Goal: Information Seeking & Learning: Learn about a topic

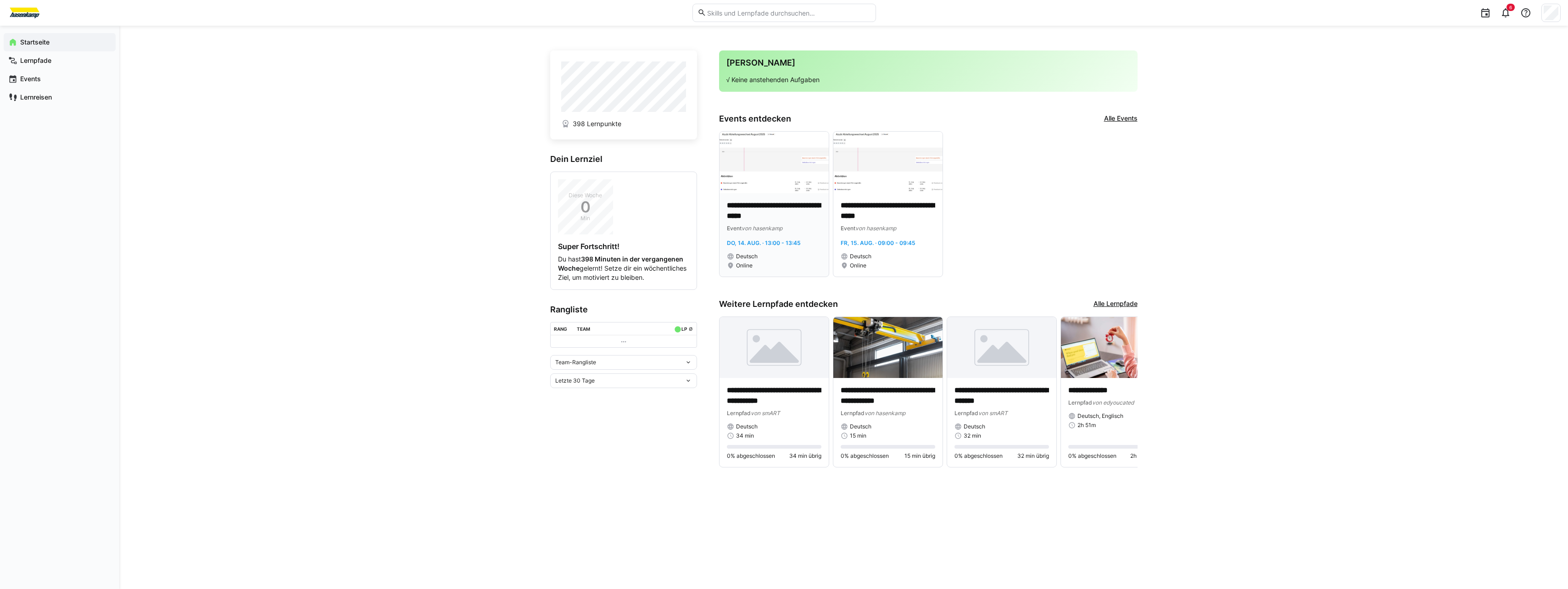
click at [740, 163] on img at bounding box center [774, 163] width 109 height 61
click at [1124, 121] on link "Alle Events" at bounding box center [1121, 118] width 34 height 10
click at [594, 366] on span "Team-Rangliste" at bounding box center [575, 363] width 41 height 7
click at [596, 387] on span "Team-Rangliste" at bounding box center [623, 391] width 147 height 15
click at [604, 384] on div "Letzte 30 Tage" at bounding box center [620, 381] width 129 height 6
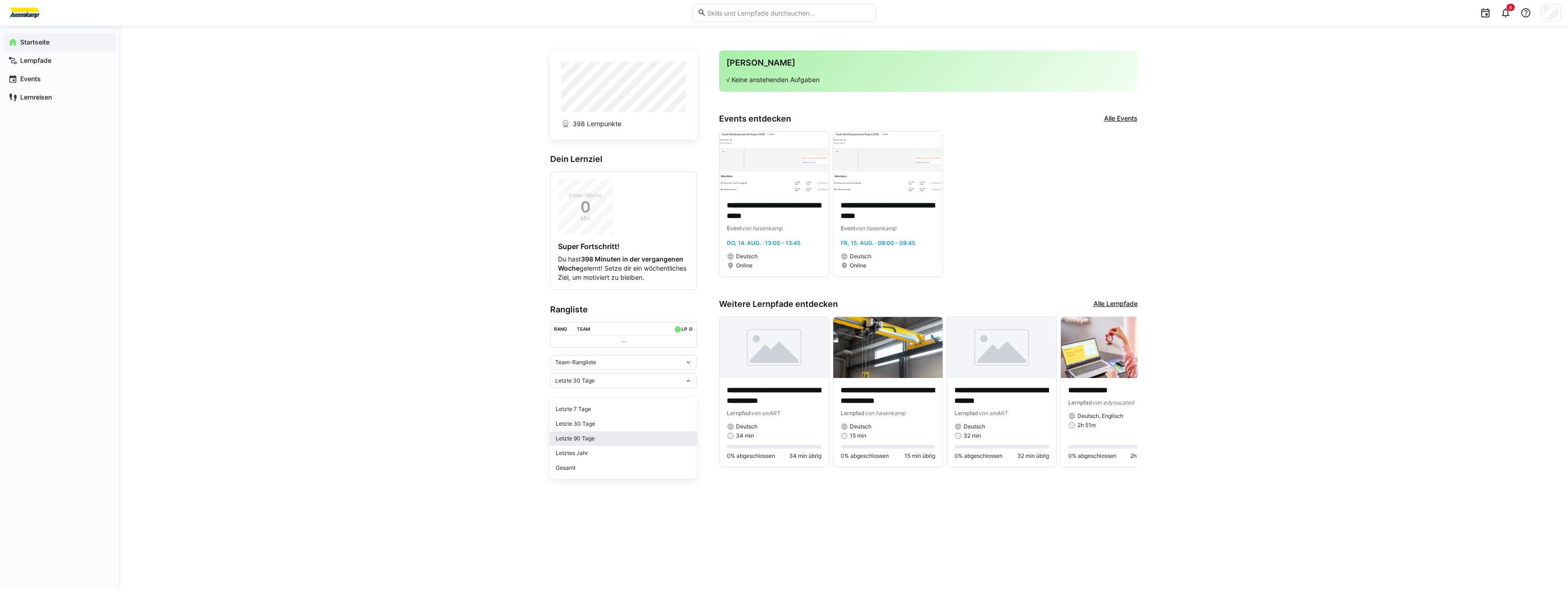
click at [598, 438] on div "Letzte 90 Tage" at bounding box center [623, 439] width 136 height 7
click at [1131, 392] on eds-icon at bounding box center [1128, 391] width 9 height 9
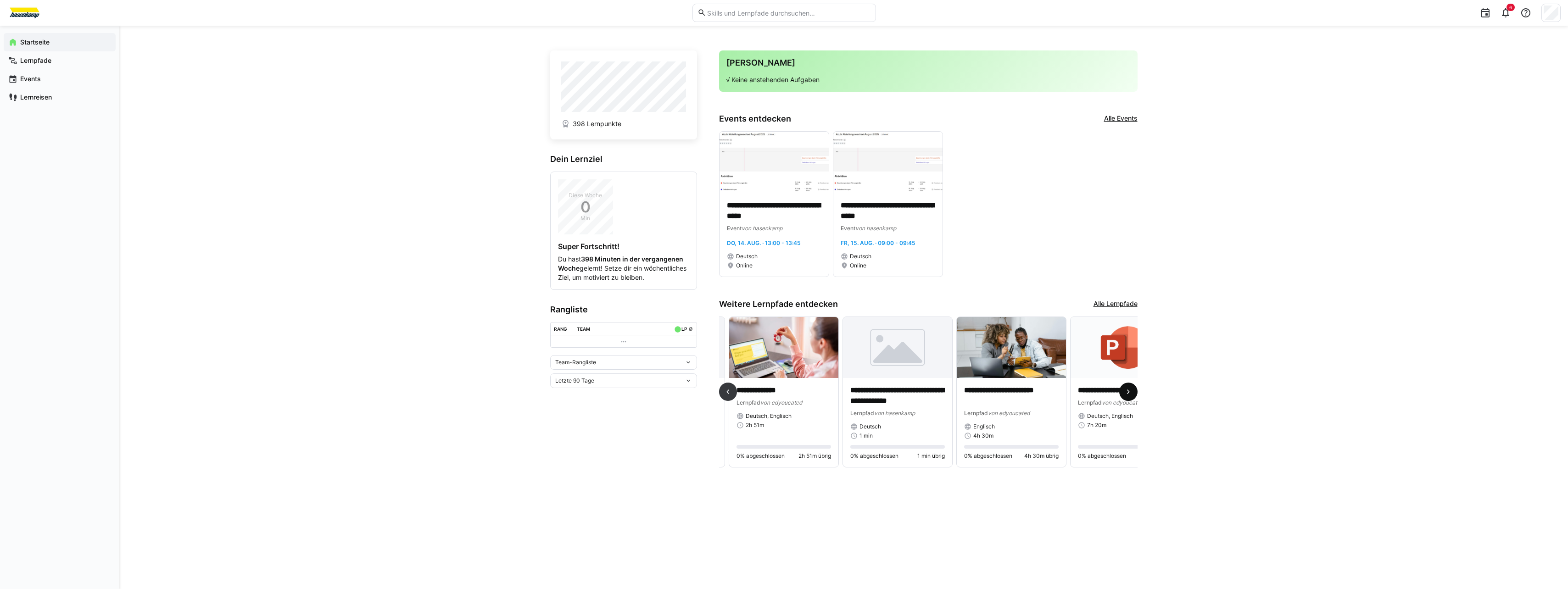
scroll to position [0, 341]
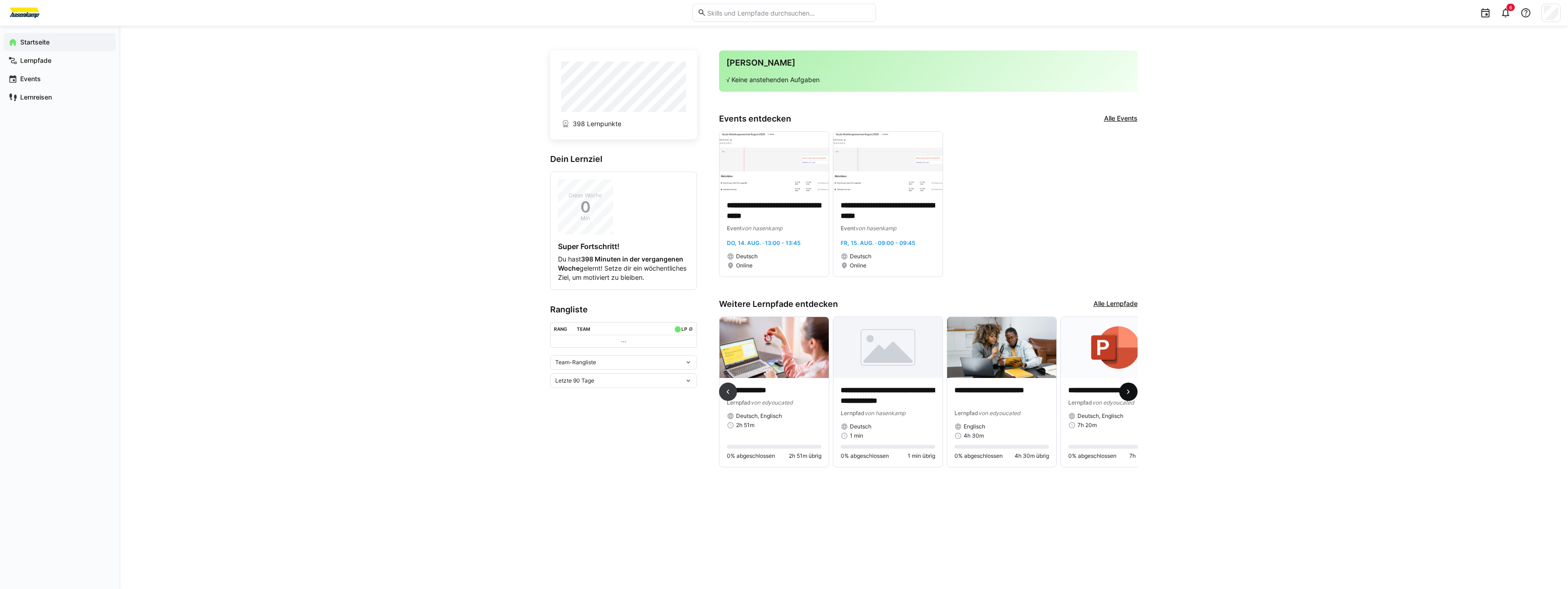
click at [1131, 392] on eds-icon at bounding box center [1128, 391] width 9 height 9
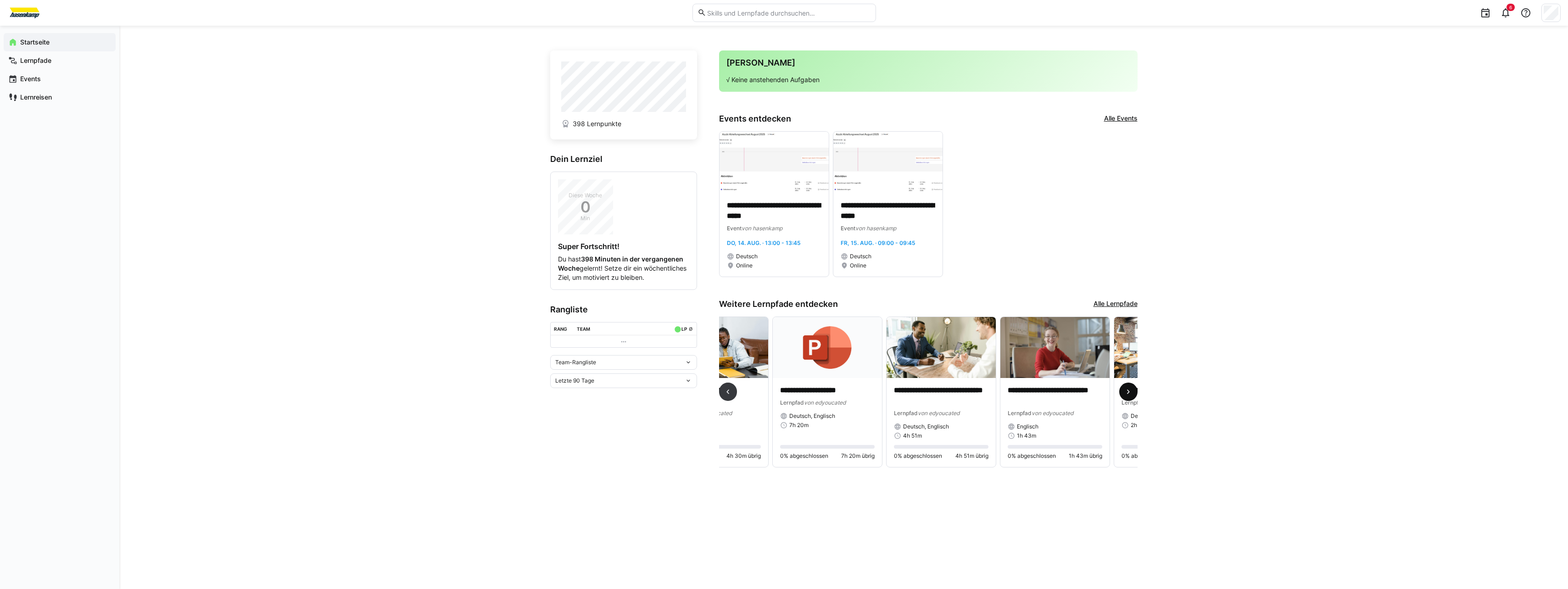
scroll to position [0, 683]
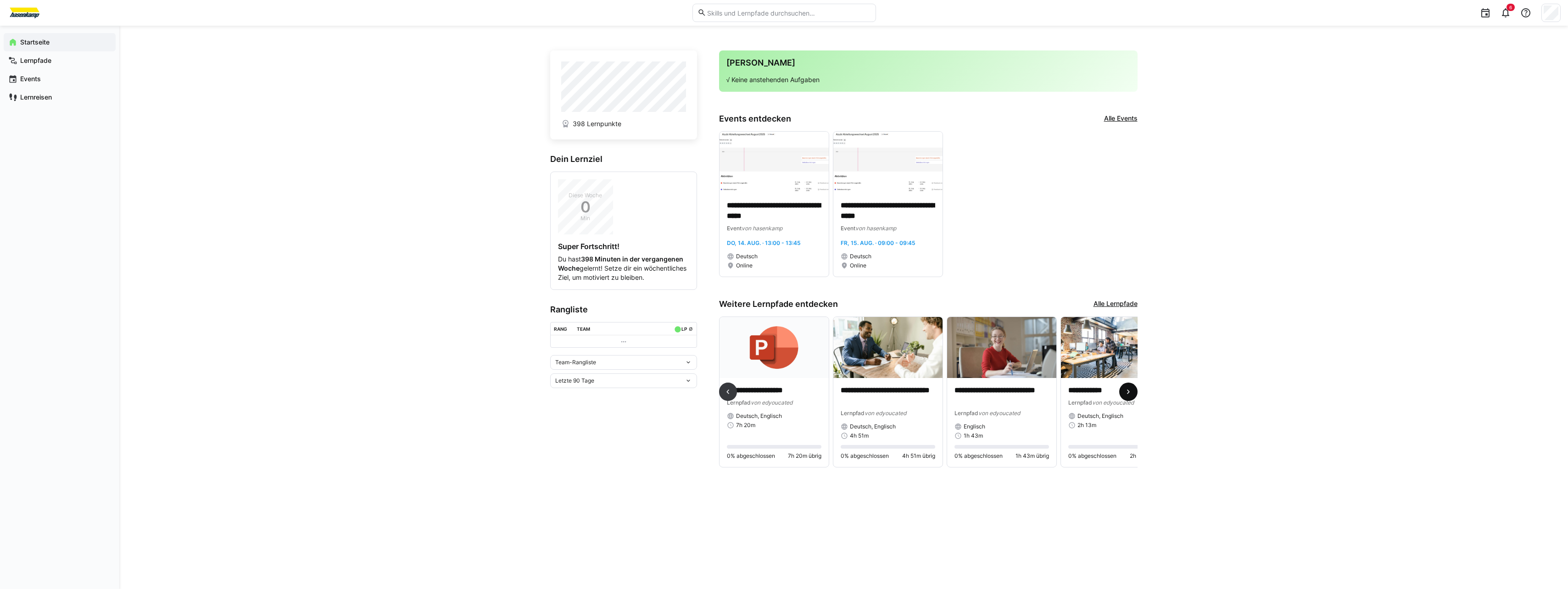
click at [1130, 392] on eds-icon at bounding box center [1128, 391] width 9 height 9
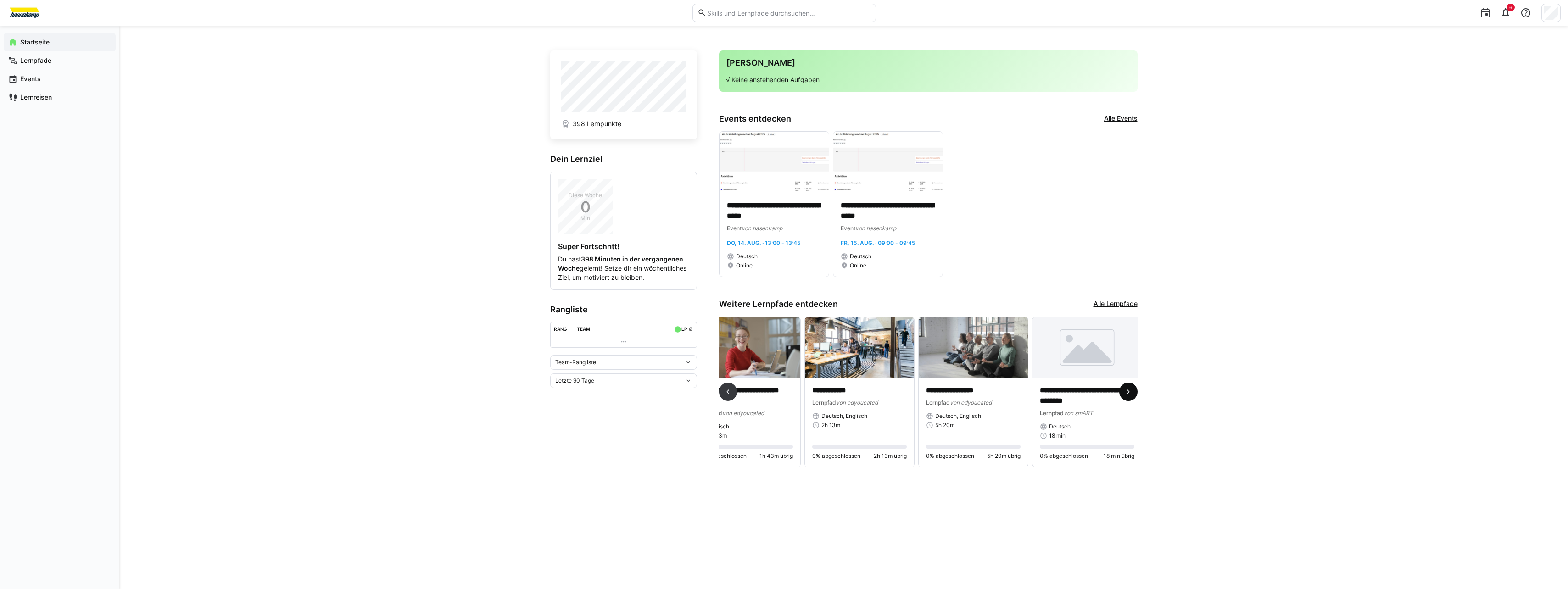
scroll to position [0, 943]
click at [734, 401] on span at bounding box center [728, 392] width 18 height 18
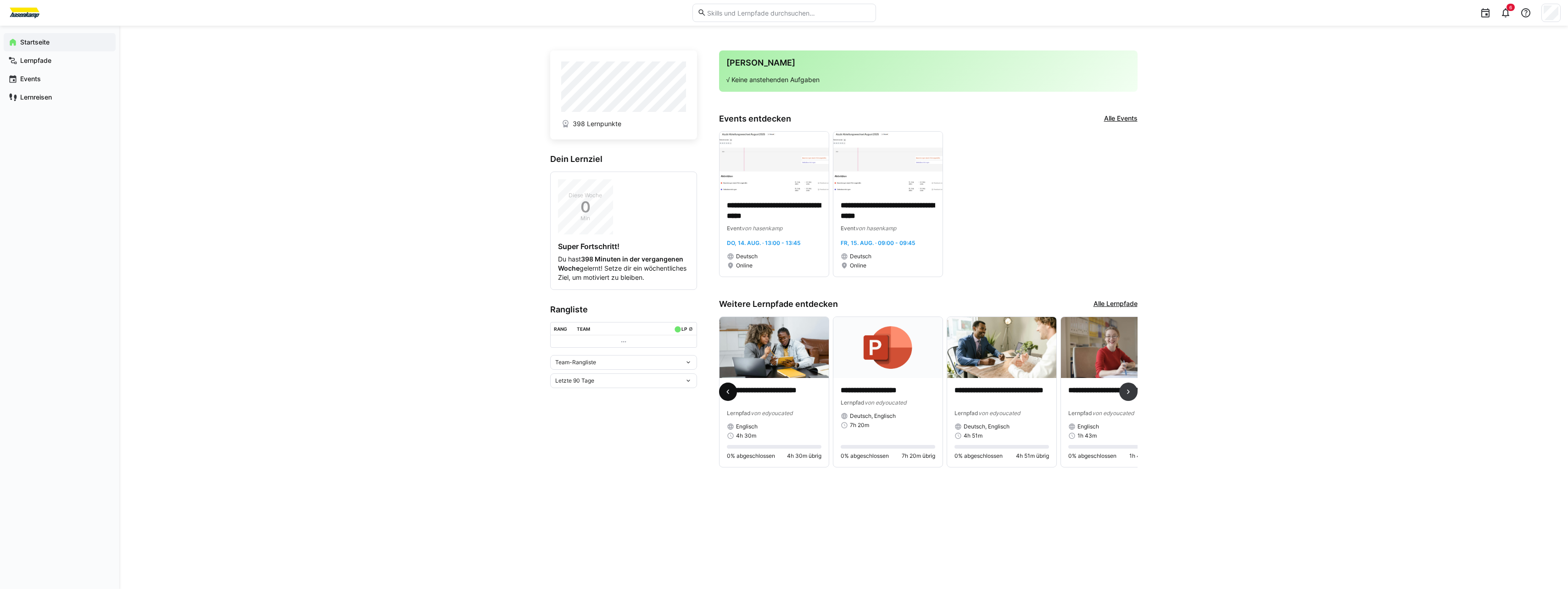
click at [734, 401] on span at bounding box center [728, 392] width 18 height 18
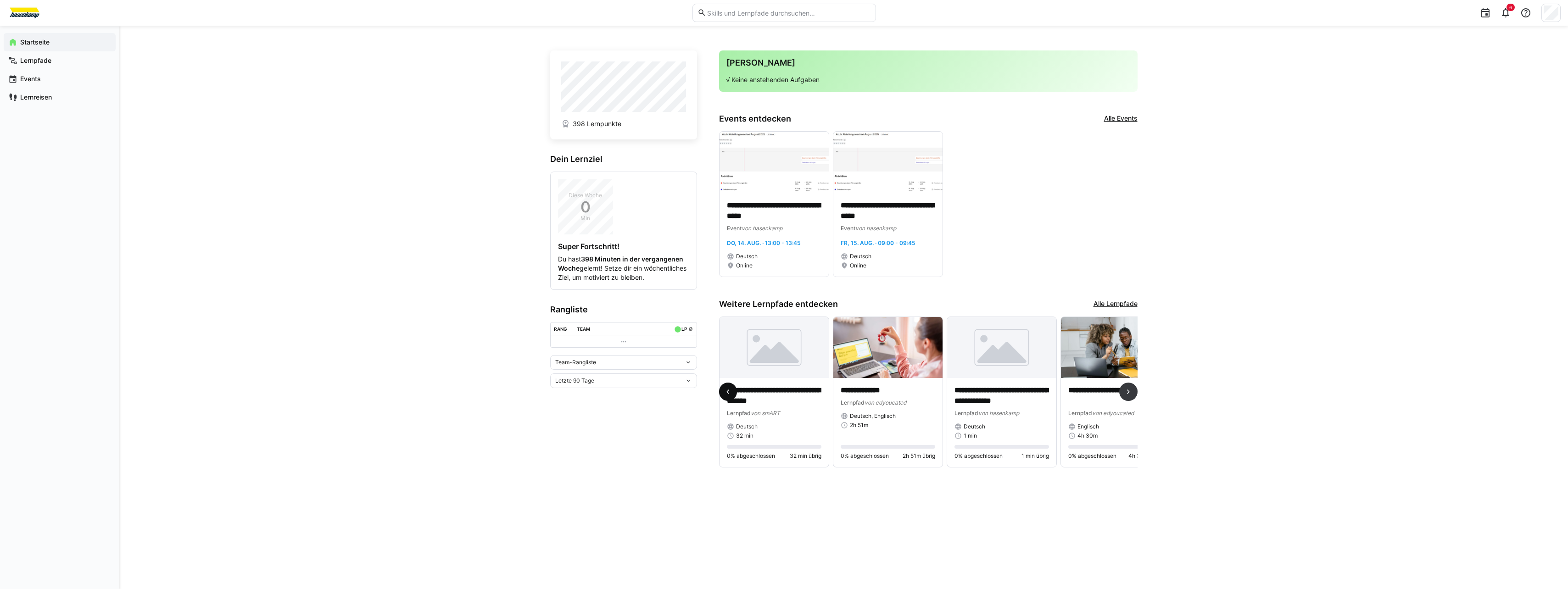
click at [732, 399] on span at bounding box center [728, 392] width 18 height 18
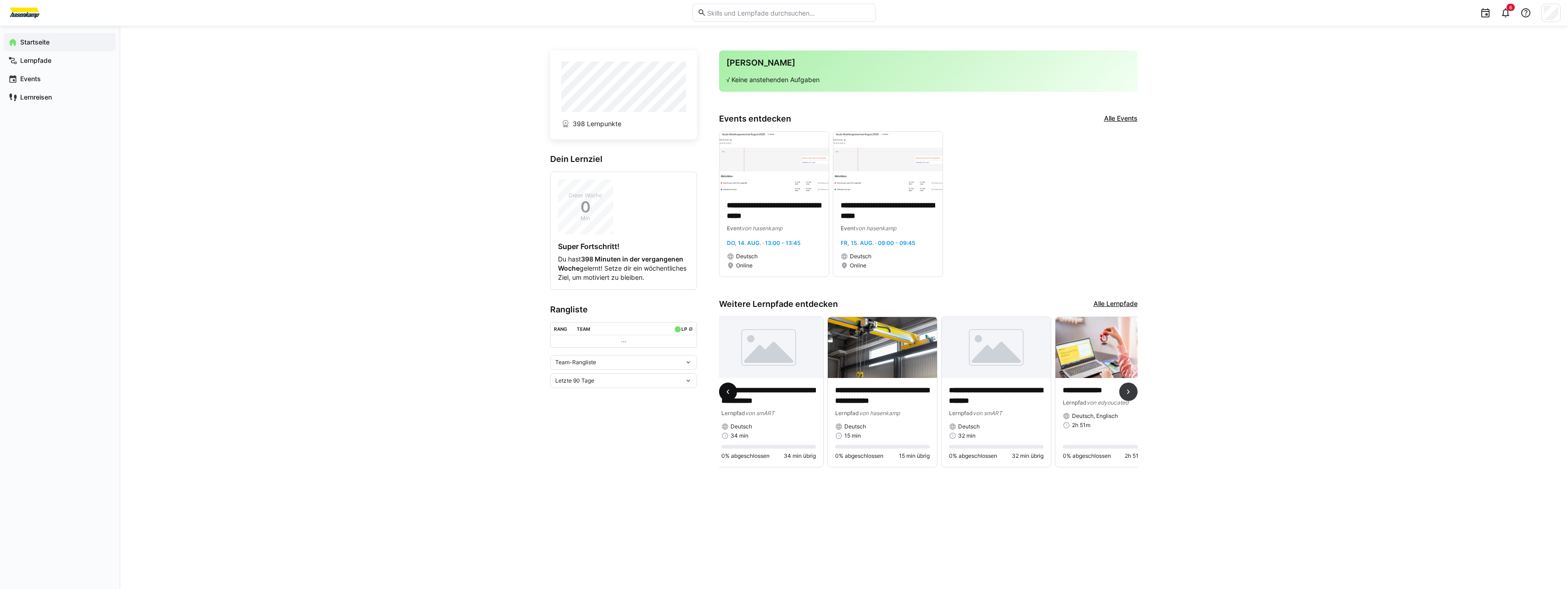
scroll to position [0, 0]
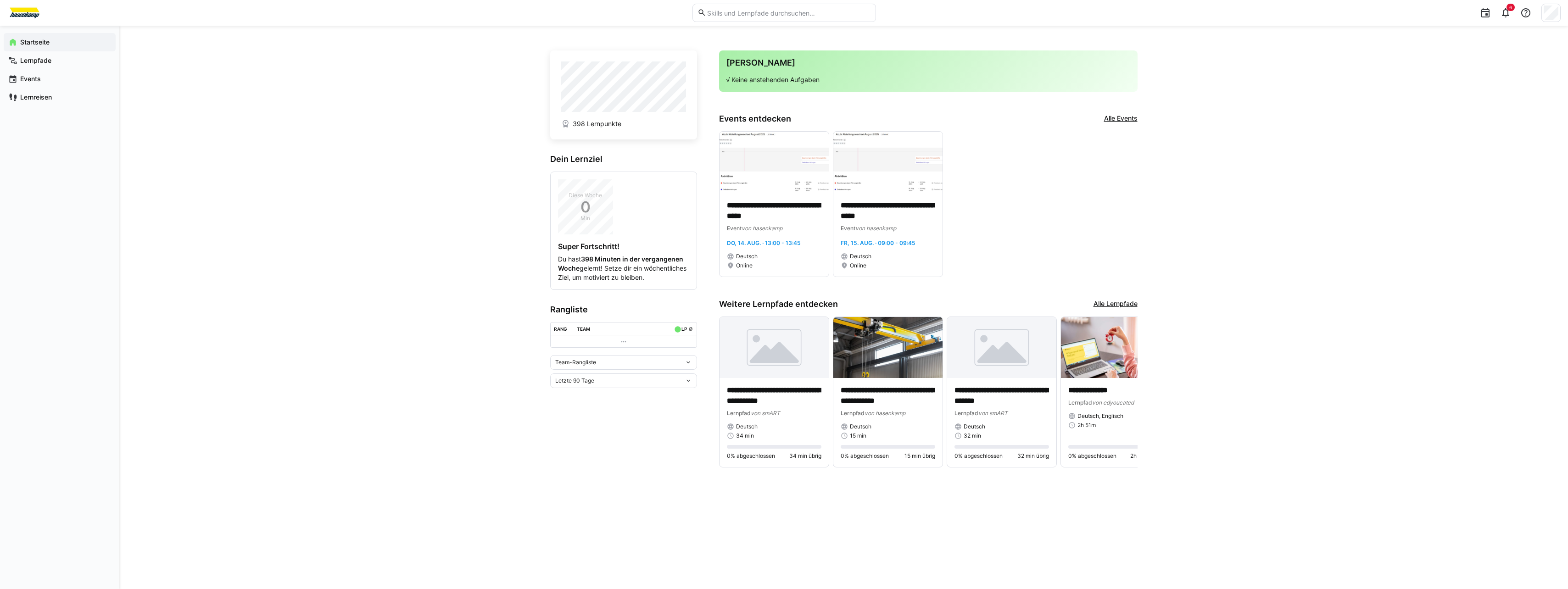
click at [1100, 307] on link "Alle Lernpfade" at bounding box center [1115, 304] width 44 height 10
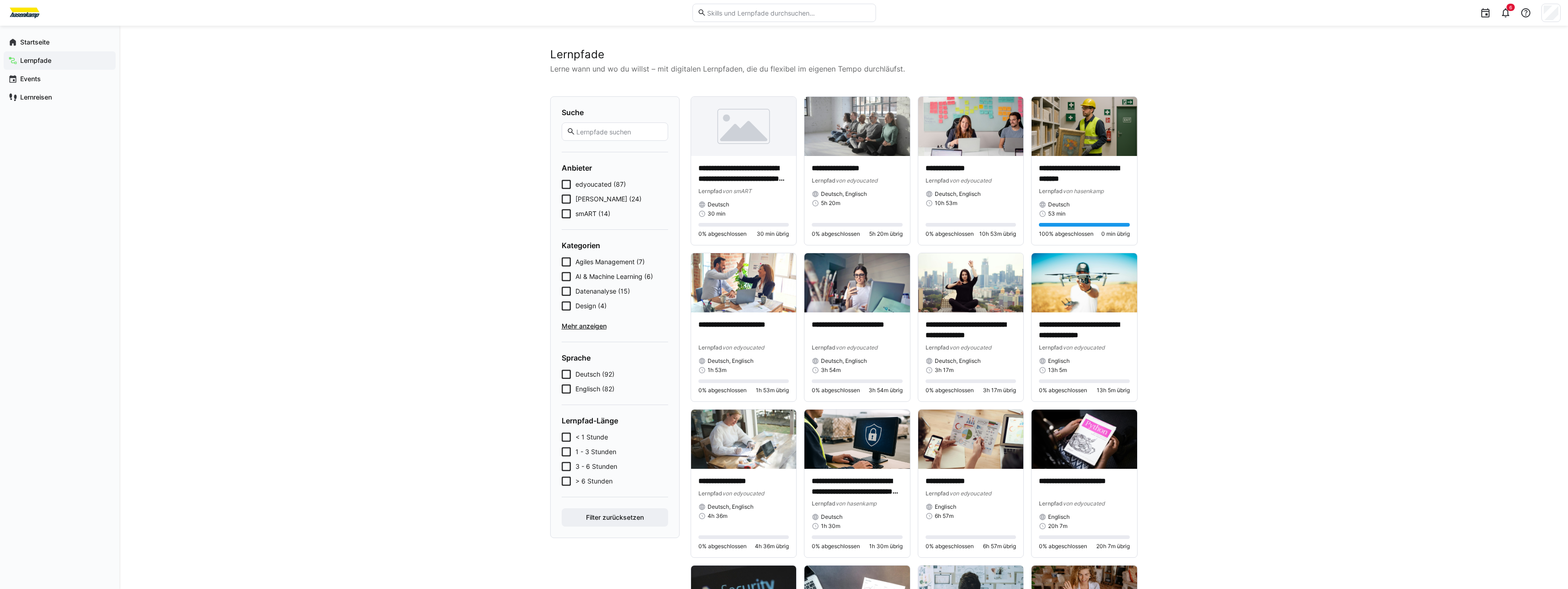
click at [569, 215] on icon at bounding box center [566, 214] width 9 height 9
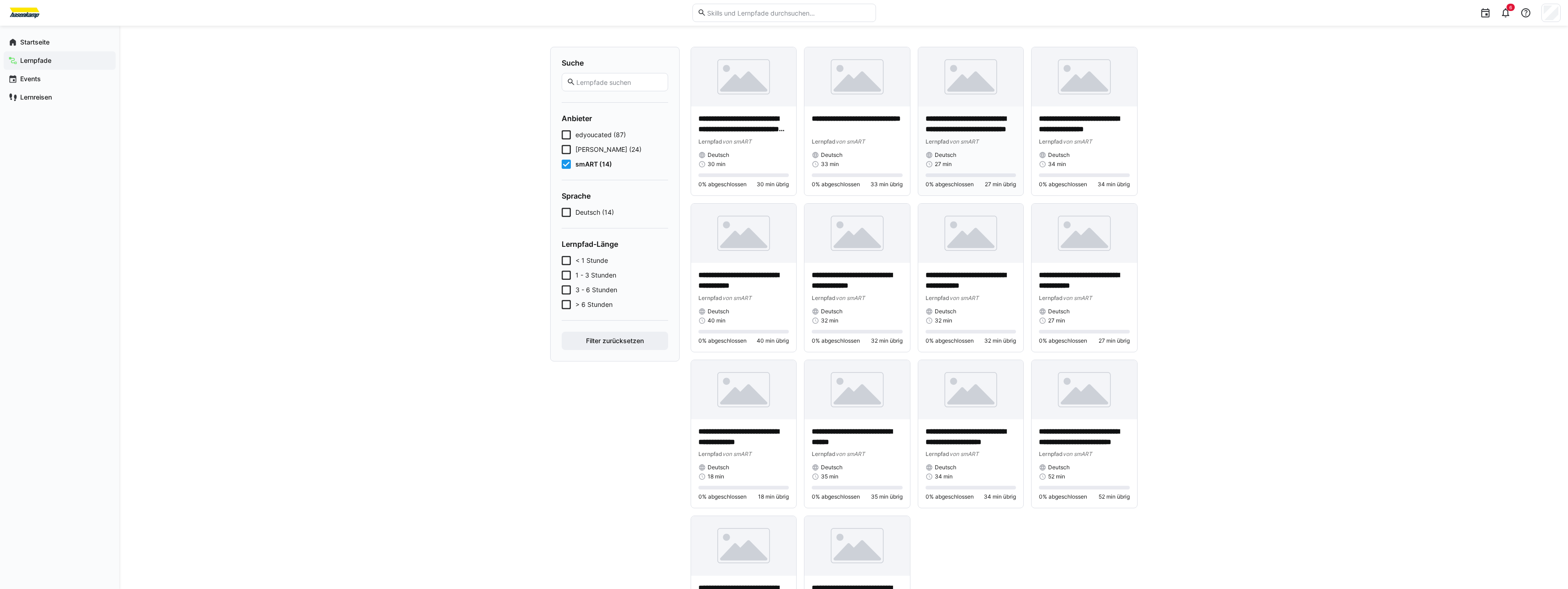
scroll to position [46, 0]
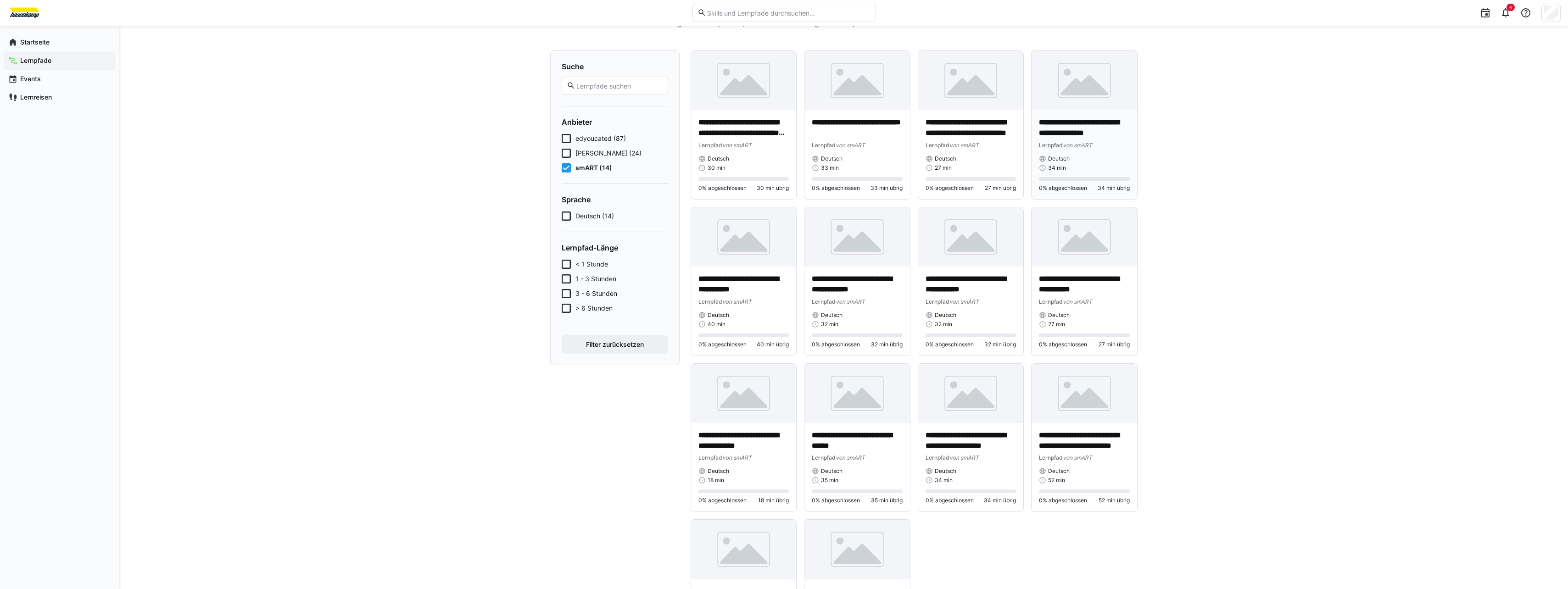
click at [1082, 110] on div "**********" at bounding box center [1084, 155] width 106 height 89
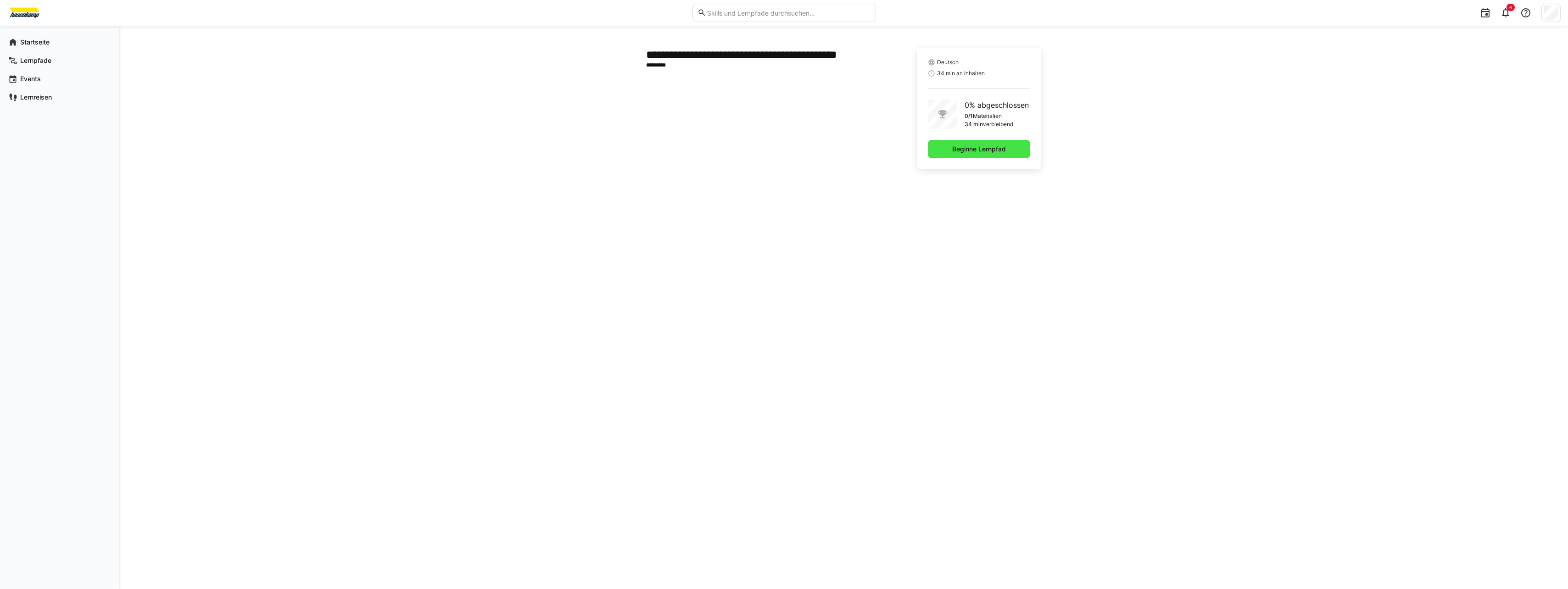
click at [958, 150] on span "Beginne Lernpfad" at bounding box center [979, 149] width 56 height 9
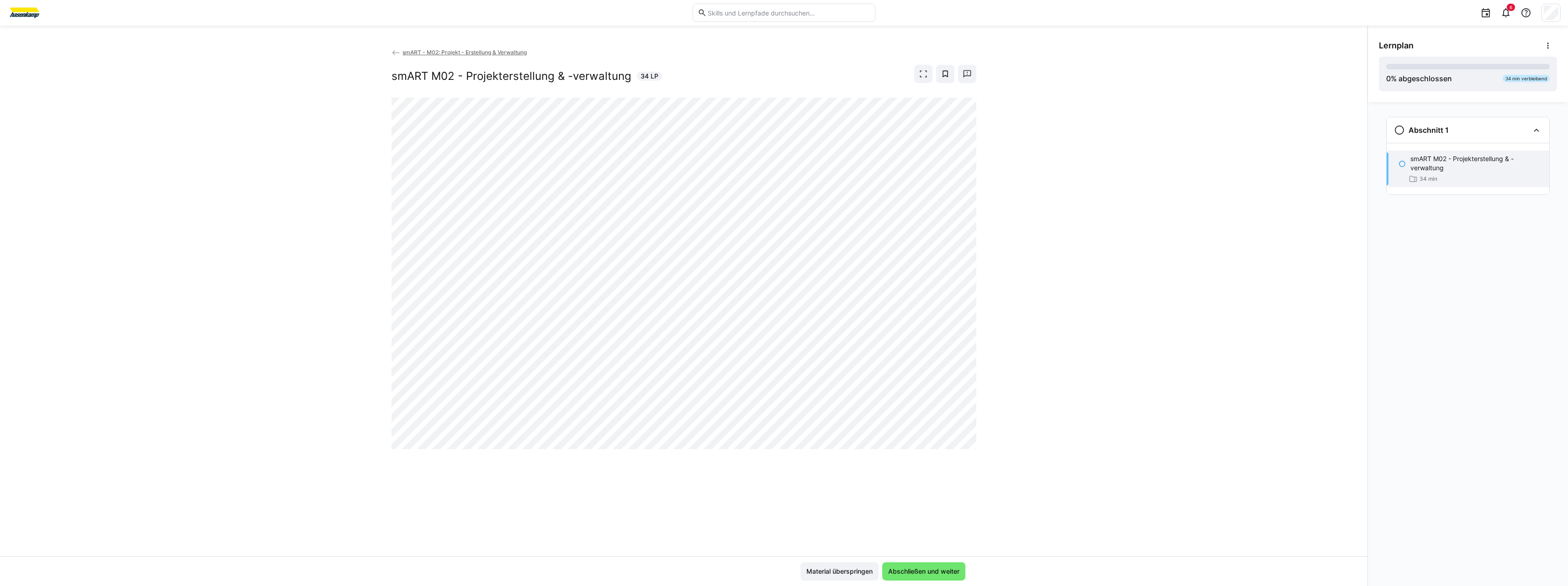
click at [418, 52] on span "smART - M02: Projekt - Erstellung & Verwaltung" at bounding box center [464, 52] width 124 height 7
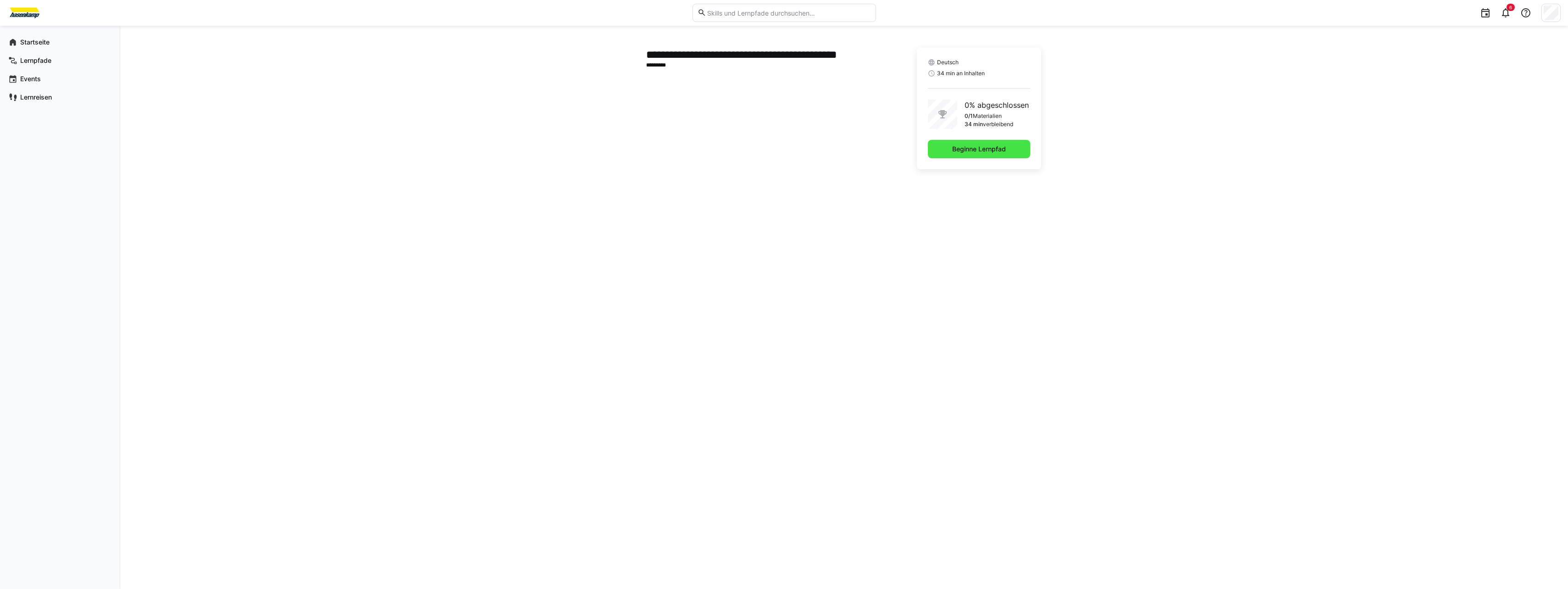
click at [956, 156] on span "Beginne Lernpfad" at bounding box center [978, 149] width 102 height 18
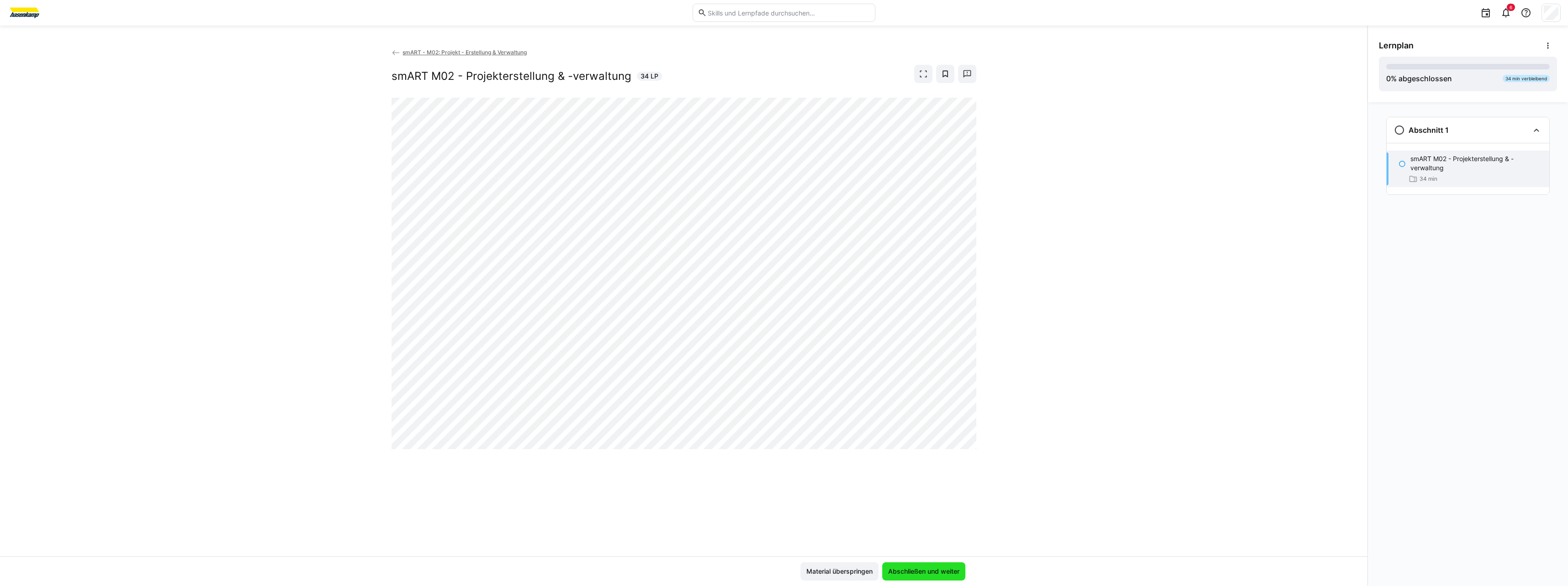
click at [917, 571] on span "Abschließen und weiter" at bounding box center [924, 571] width 74 height 9
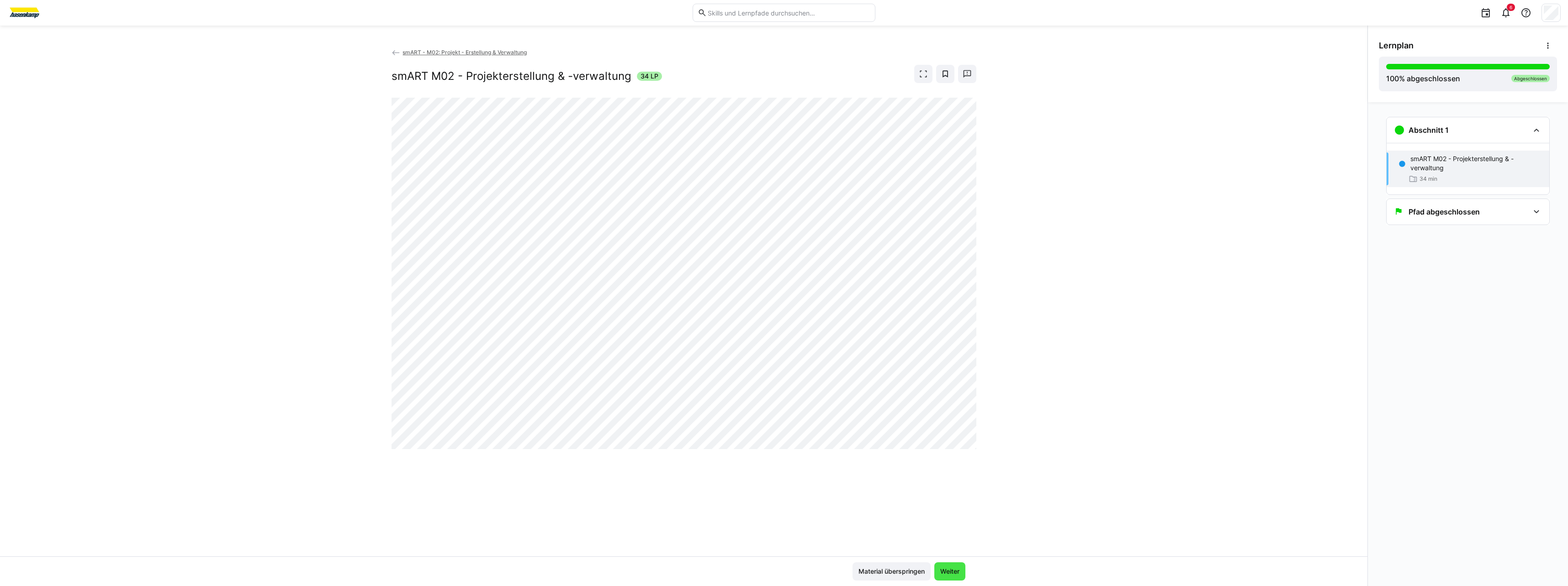
click at [955, 570] on span "Weiter" at bounding box center [950, 571] width 22 height 9
click at [947, 574] on span "Weiter" at bounding box center [950, 571] width 22 height 9
click at [935, 568] on span "Weiter" at bounding box center [950, 571] width 31 height 18
click at [950, 574] on span "Weiter" at bounding box center [950, 571] width 22 height 9
click at [947, 571] on span "Weiter" at bounding box center [950, 571] width 22 height 9
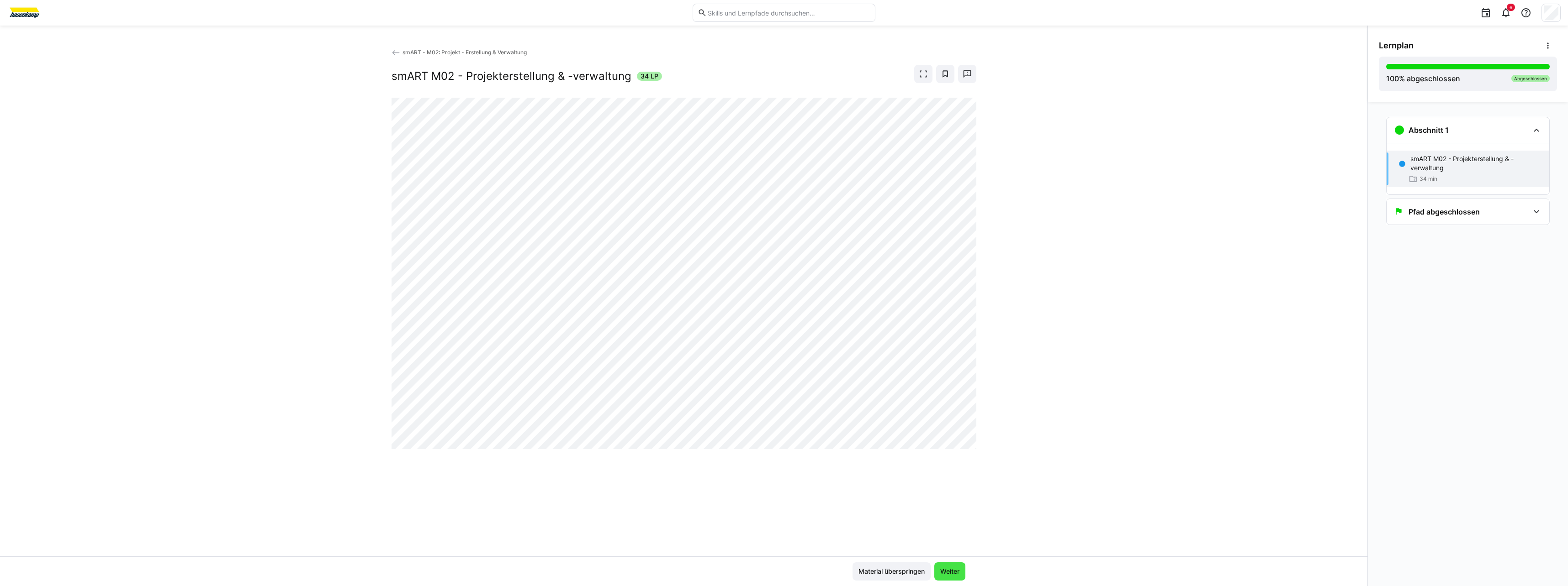
click at [955, 575] on span "Weiter" at bounding box center [950, 571] width 22 height 9
click at [943, 573] on span "Weiter" at bounding box center [950, 571] width 22 height 9
click at [1431, 215] on h3 "Pfad abgeschlossen" at bounding box center [1444, 212] width 71 height 9
click at [481, 51] on span "smART - M02: Projekt - Erstellung & Verwaltung" at bounding box center [464, 52] width 124 height 7
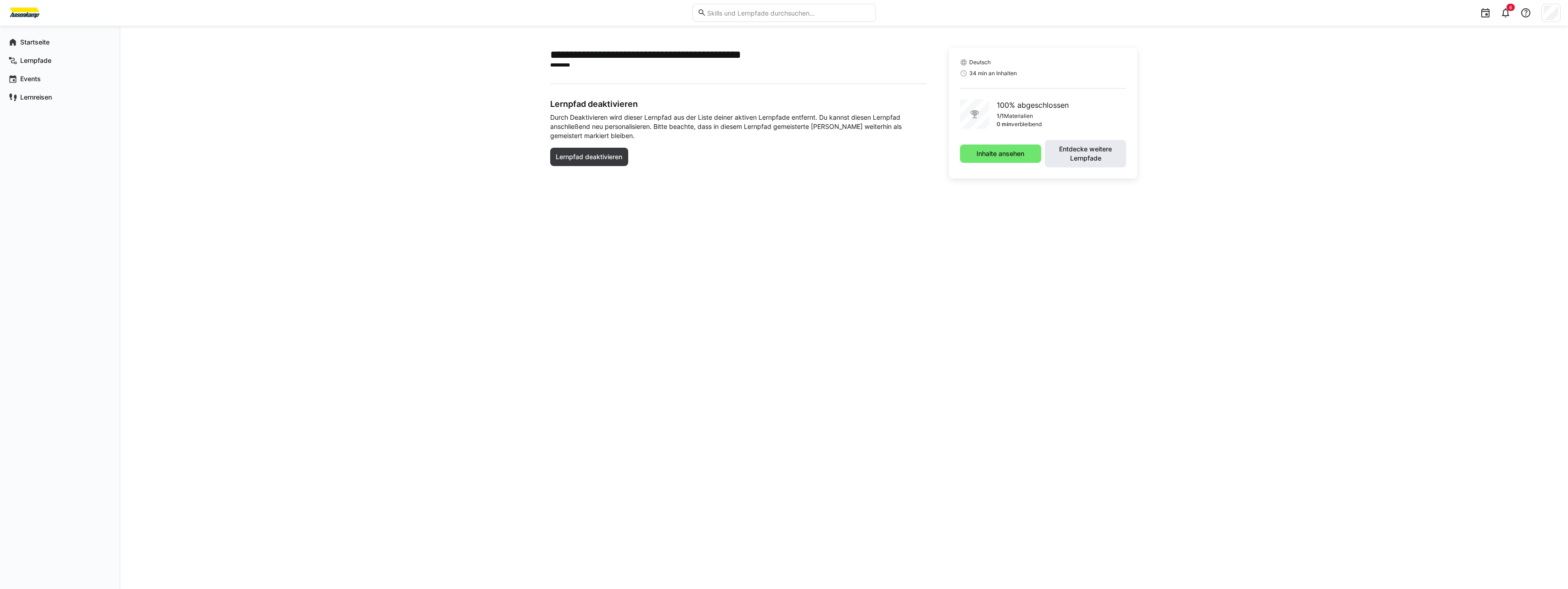
click at [1104, 145] on span "Entdecke weitere Lernpfade" at bounding box center [1085, 154] width 72 height 18
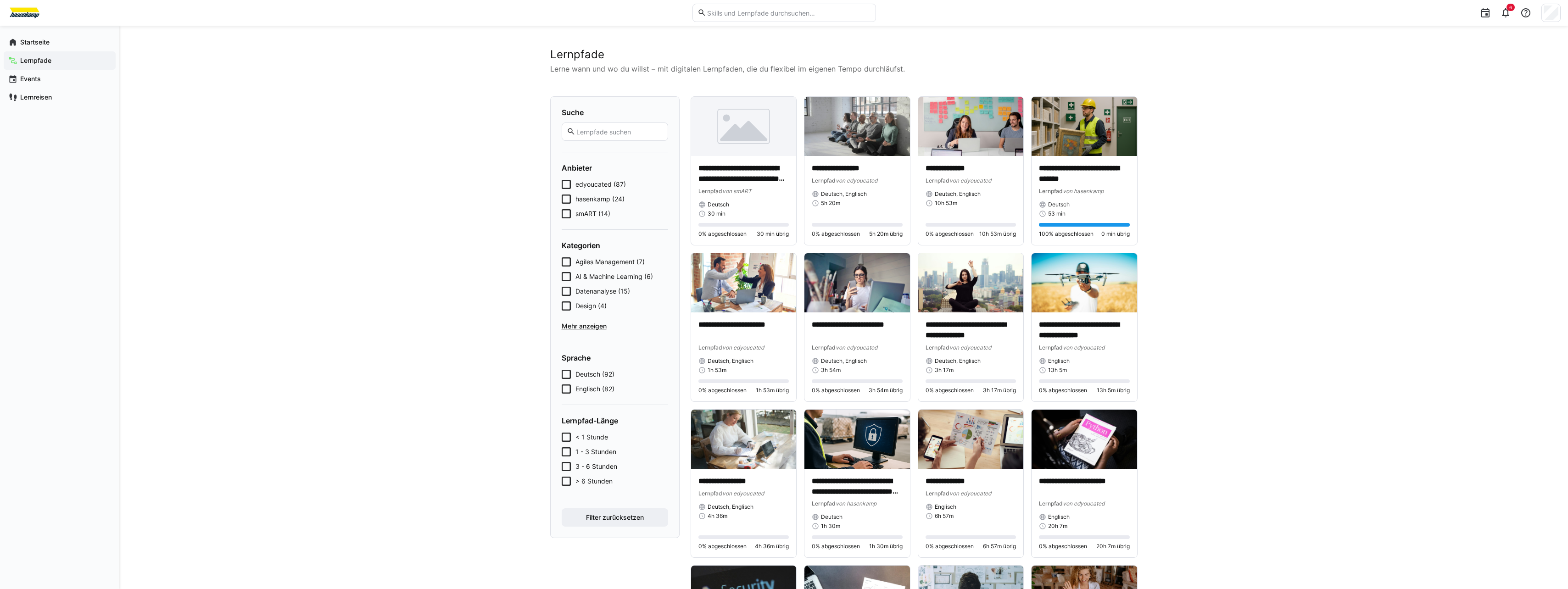
click at [564, 197] on icon at bounding box center [566, 199] width 9 height 9
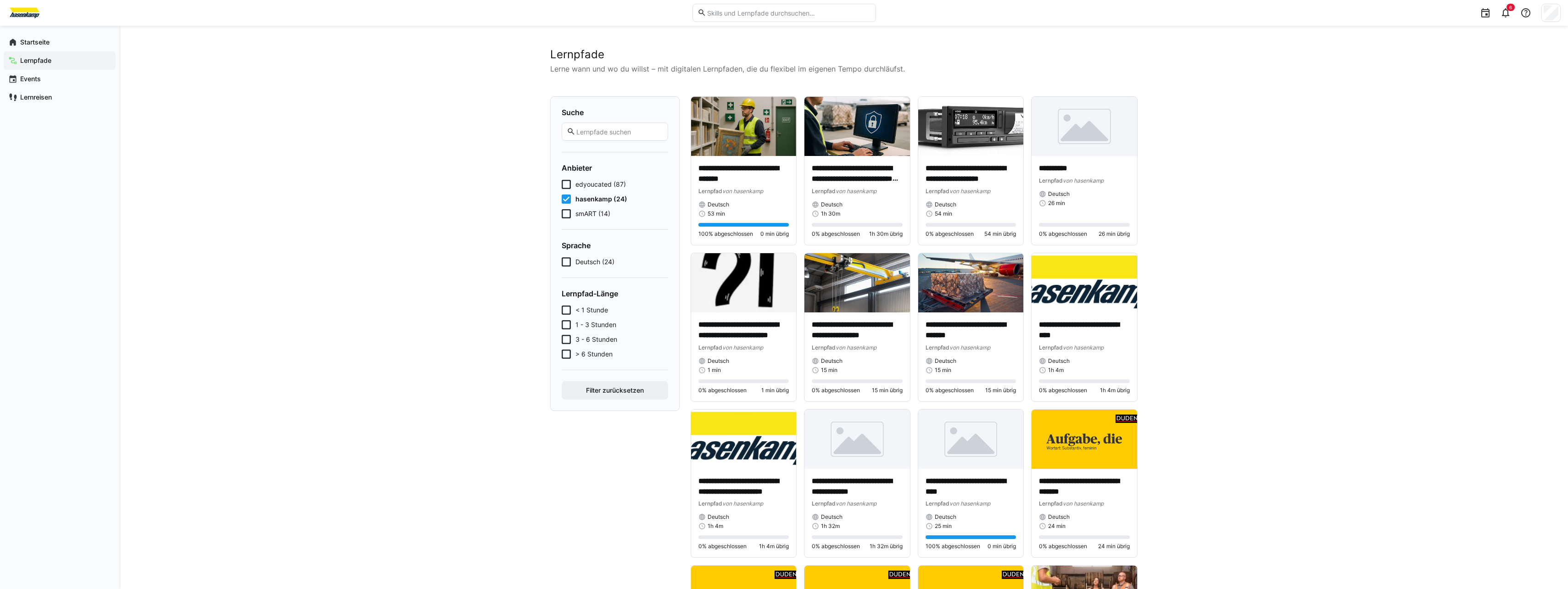
click at [567, 210] on icon at bounding box center [566, 214] width 9 height 9
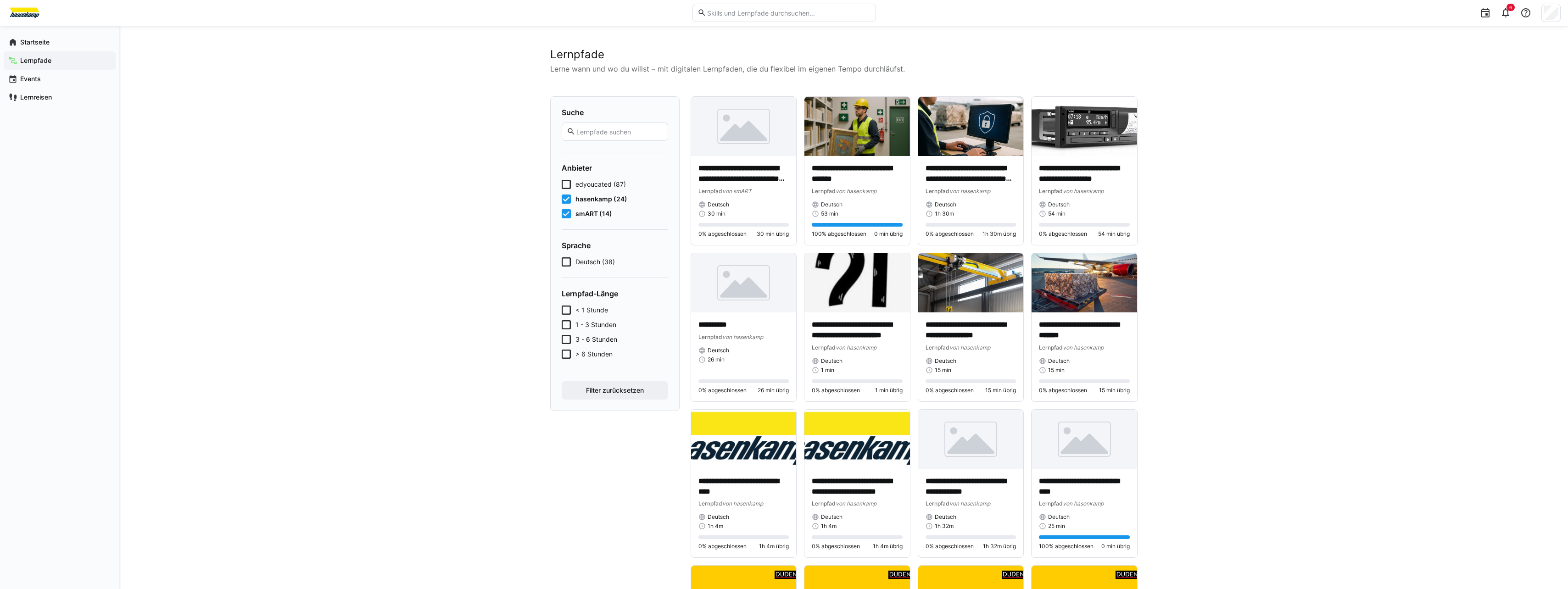
click at [567, 216] on icon at bounding box center [566, 214] width 9 height 9
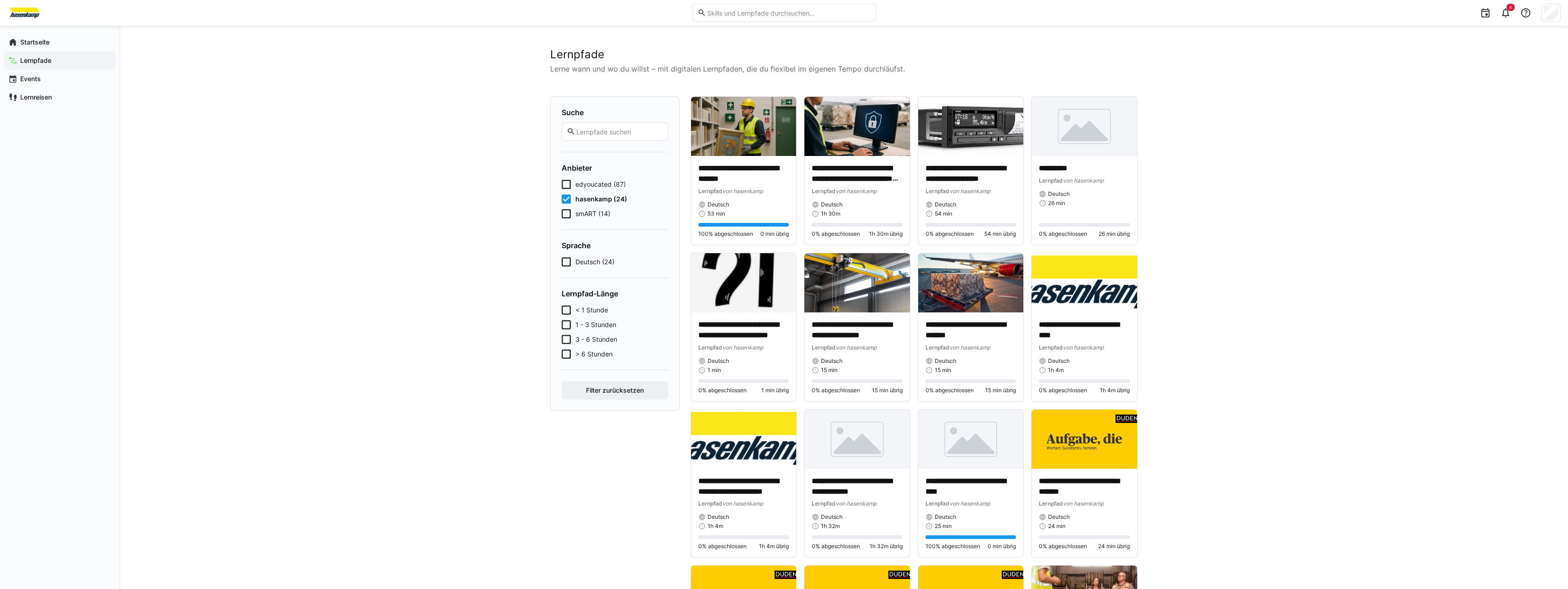
click at [567, 216] on icon at bounding box center [566, 214] width 9 height 9
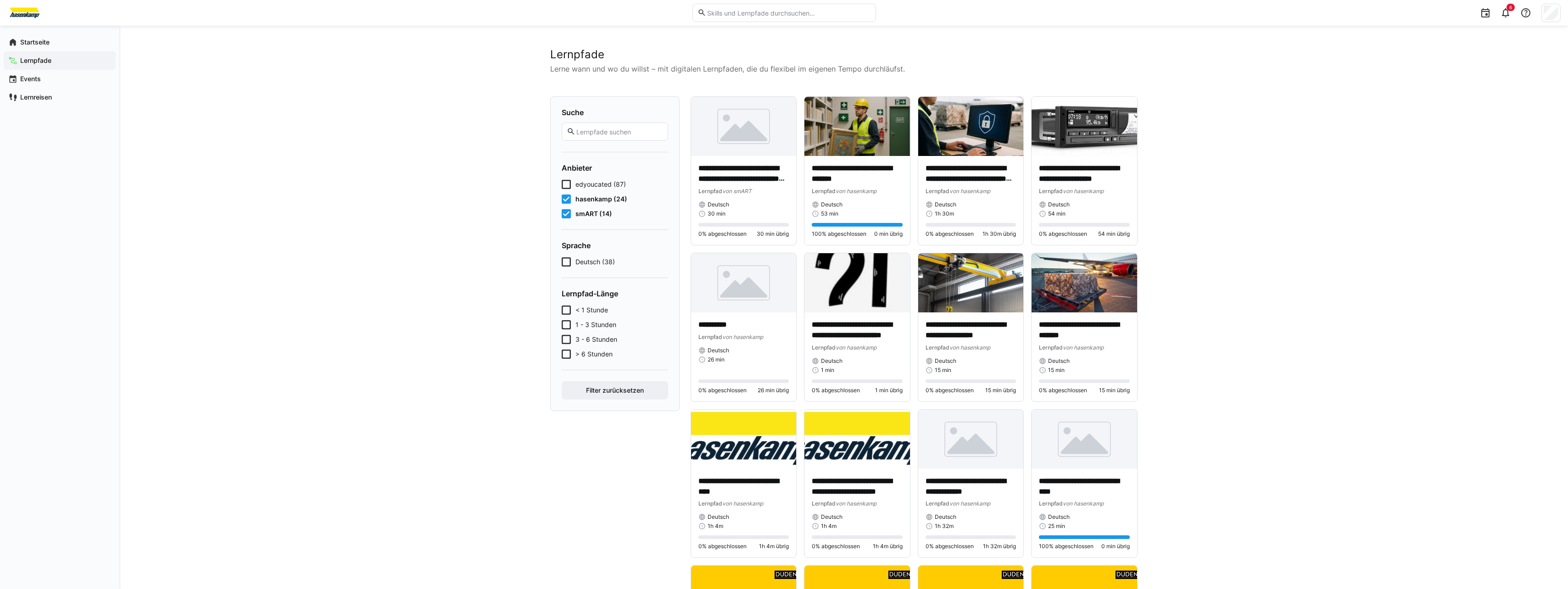
click at [567, 216] on icon at bounding box center [566, 214] width 9 height 9
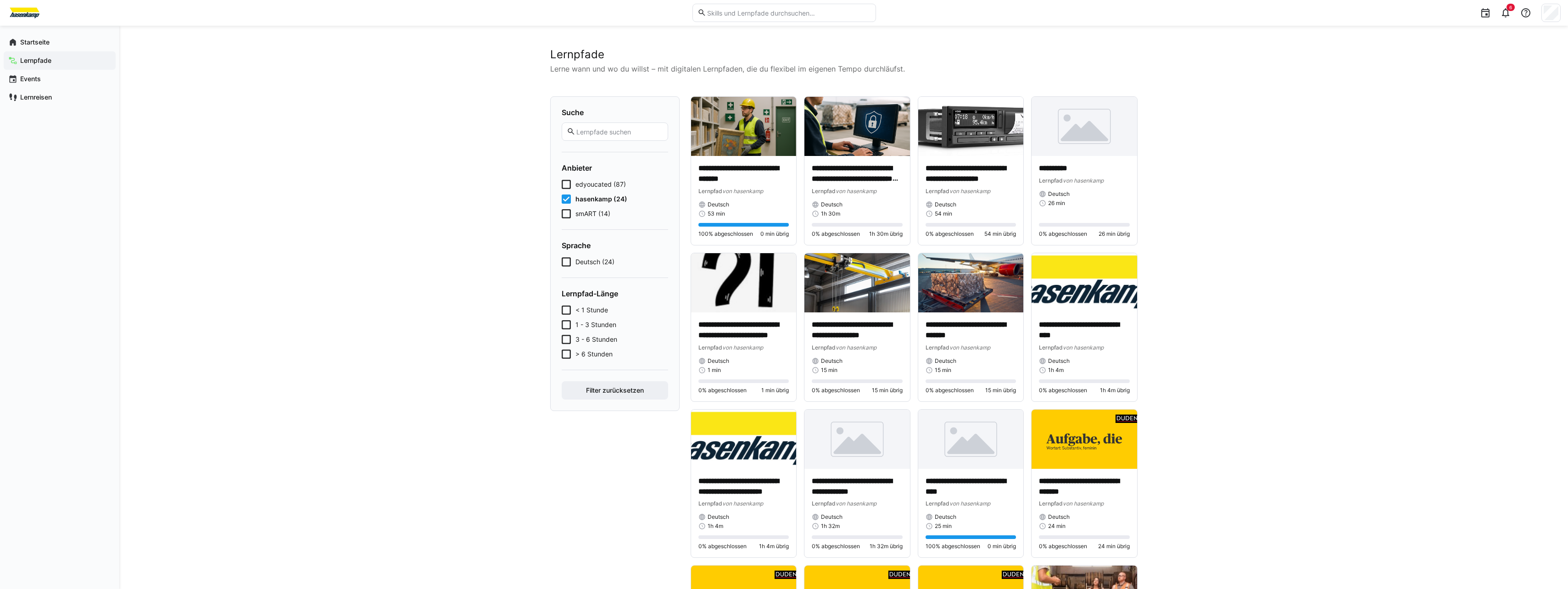
click at [567, 214] on icon at bounding box center [566, 214] width 9 height 9
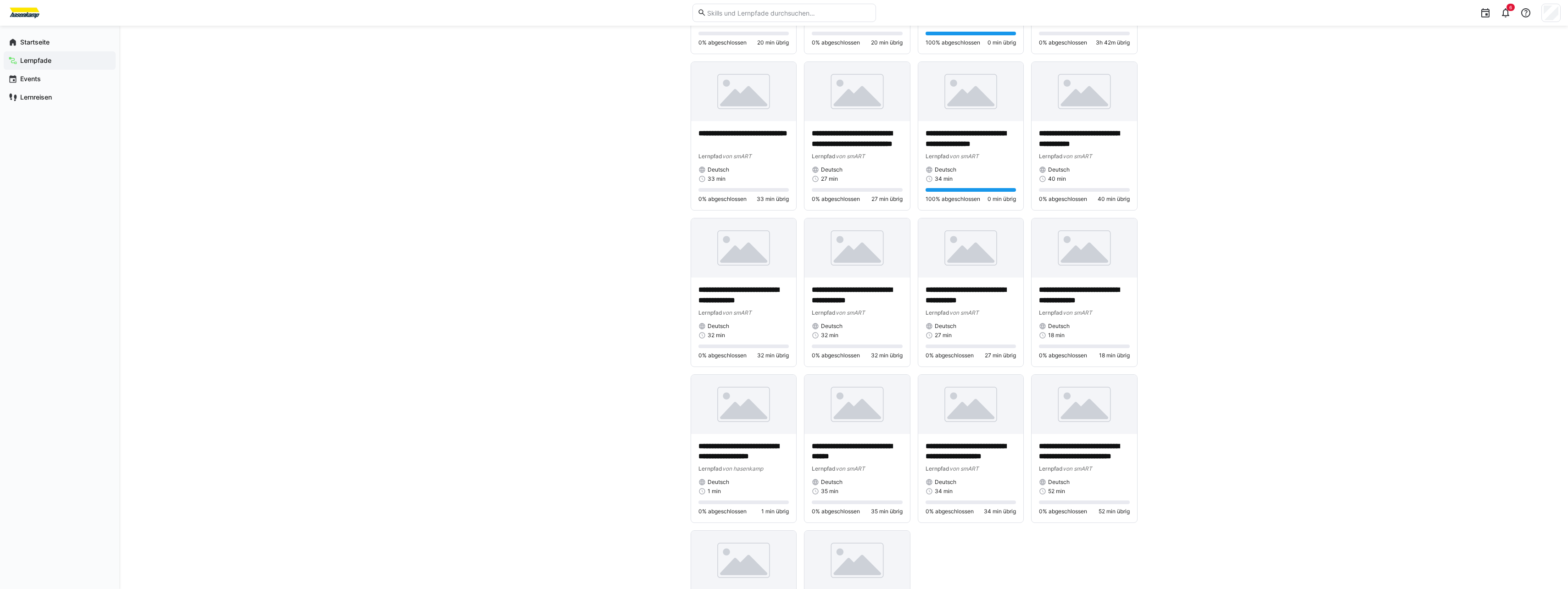
scroll to position [949, 0]
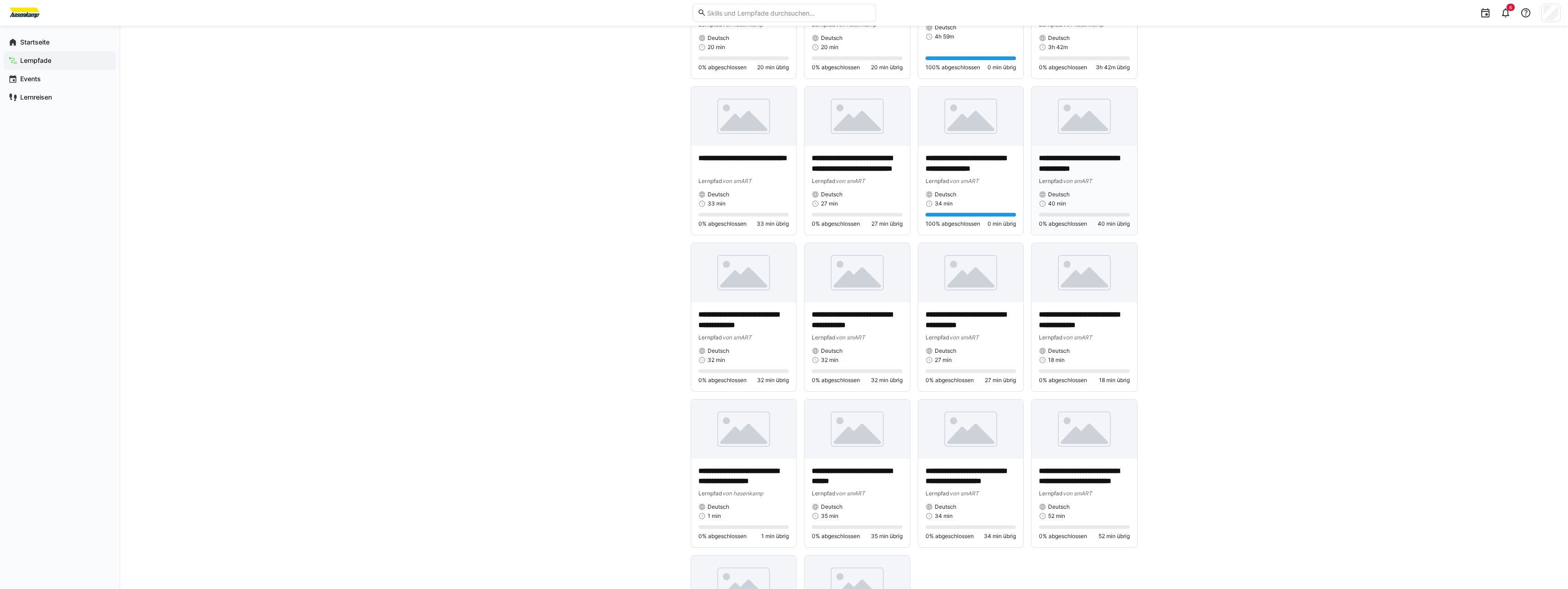
click at [1098, 172] on p "**********" at bounding box center [1084, 164] width 91 height 21
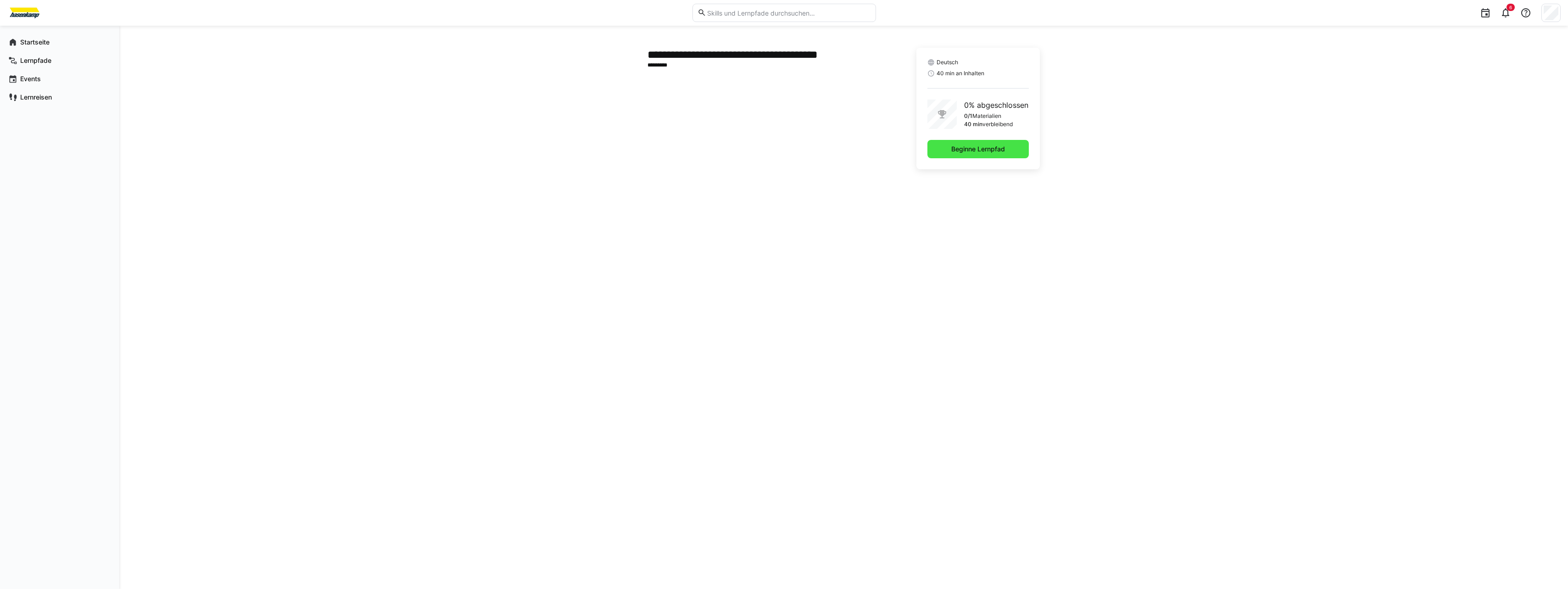
click at [1020, 148] on span "Beginne Lernpfad" at bounding box center [978, 149] width 101 height 18
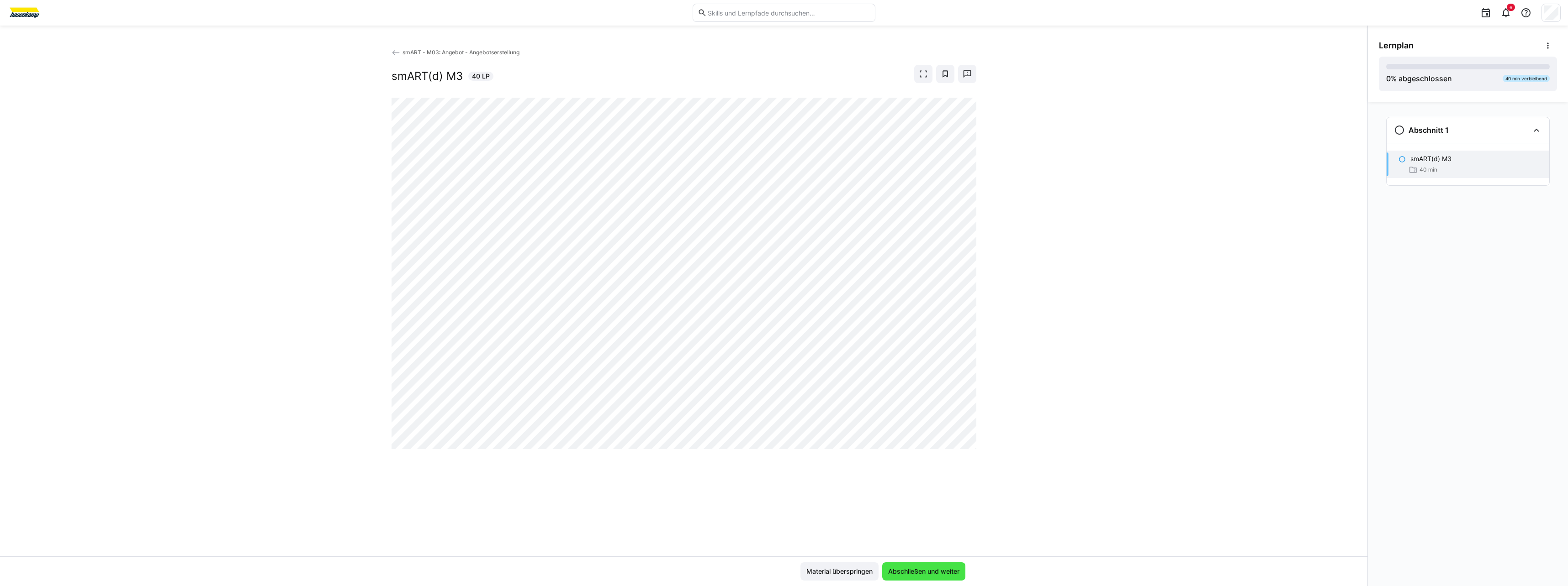
click at [917, 577] on span "Abschließen und weiter" at bounding box center [924, 571] width 83 height 18
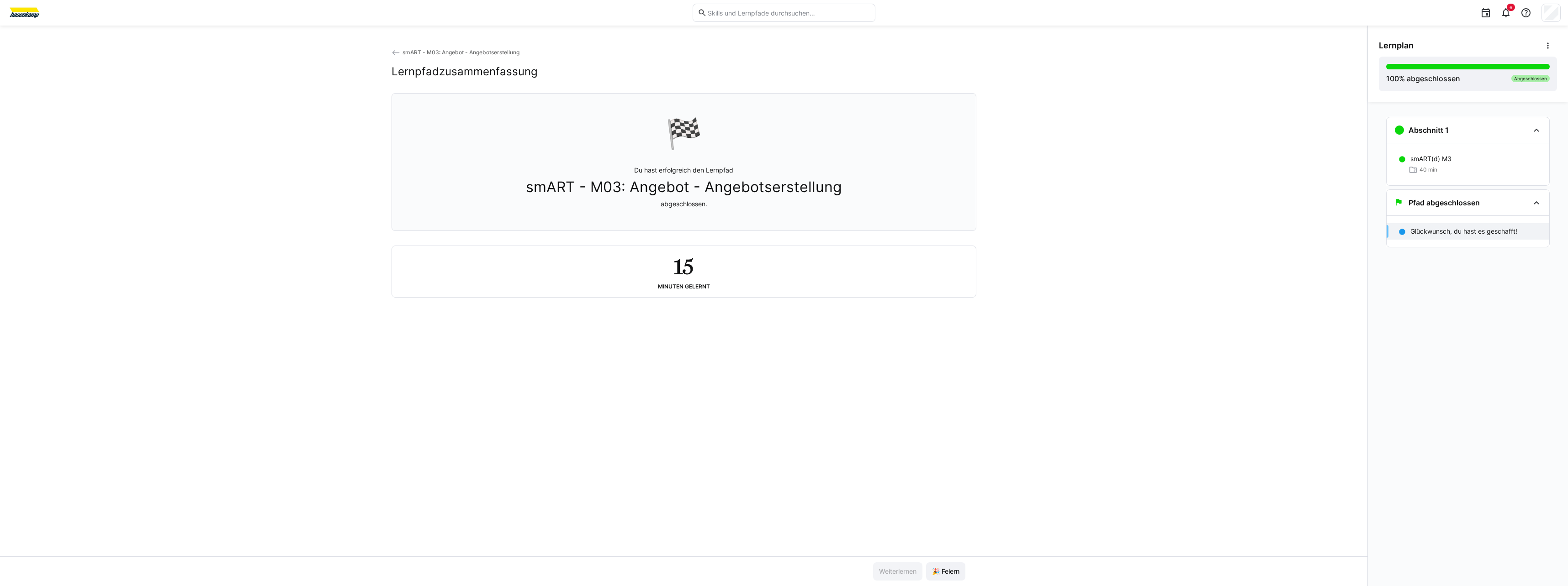
click at [448, 50] on span "smART - M03: Angebot - Angebotserstellung" at bounding box center [461, 52] width 117 height 7
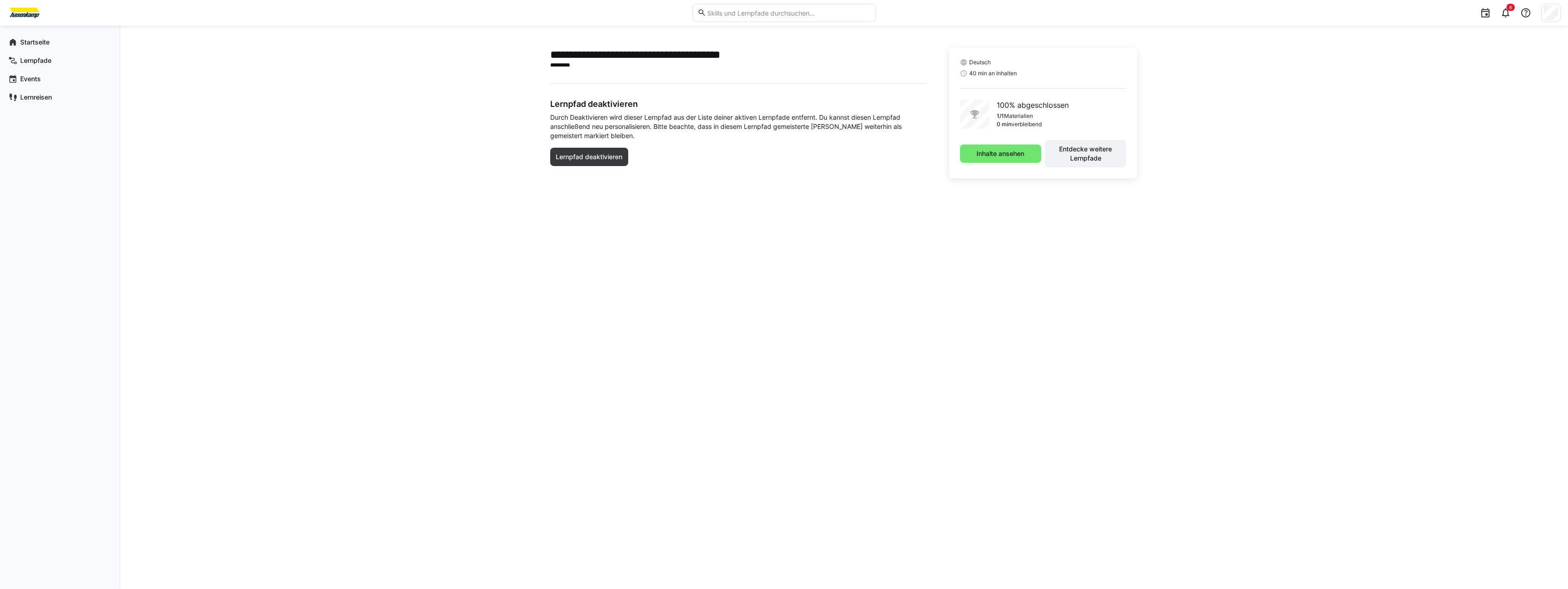
drag, startPoint x: 784, startPoint y: 133, endPoint x: 835, endPoint y: 180, distance: 69.4
drag, startPoint x: 835, startPoint y: 180, endPoint x: 1141, endPoint y: 196, distance: 306.4
click at [1141, 196] on div "**********" at bounding box center [843, 307] width 1448 height 563
click at [1007, 144] on div "Inhalte ansehen Entdecke weitere Lernpfade" at bounding box center [1043, 153] width 167 height 28
click at [1007, 152] on span "Inhalte ansehen" at bounding box center [1000, 153] width 50 height 9
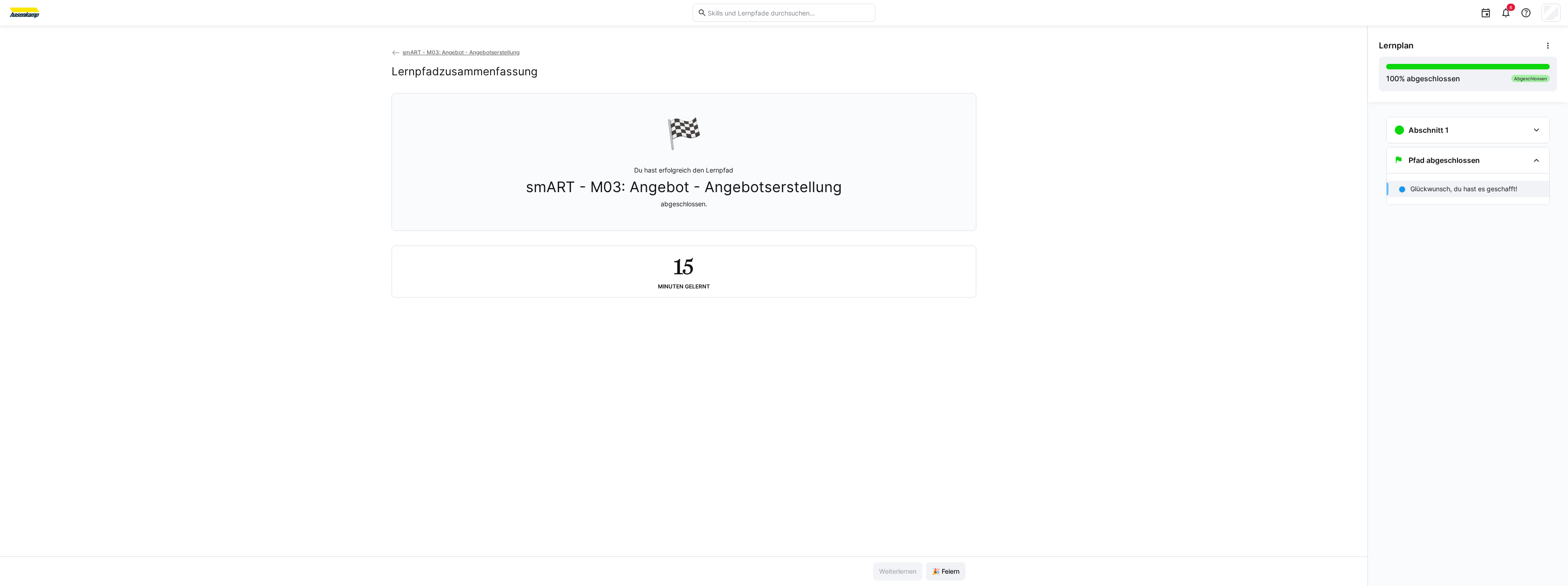
click at [461, 51] on span "smART - M03: Angebot - Angebotserstellung" at bounding box center [461, 52] width 117 height 7
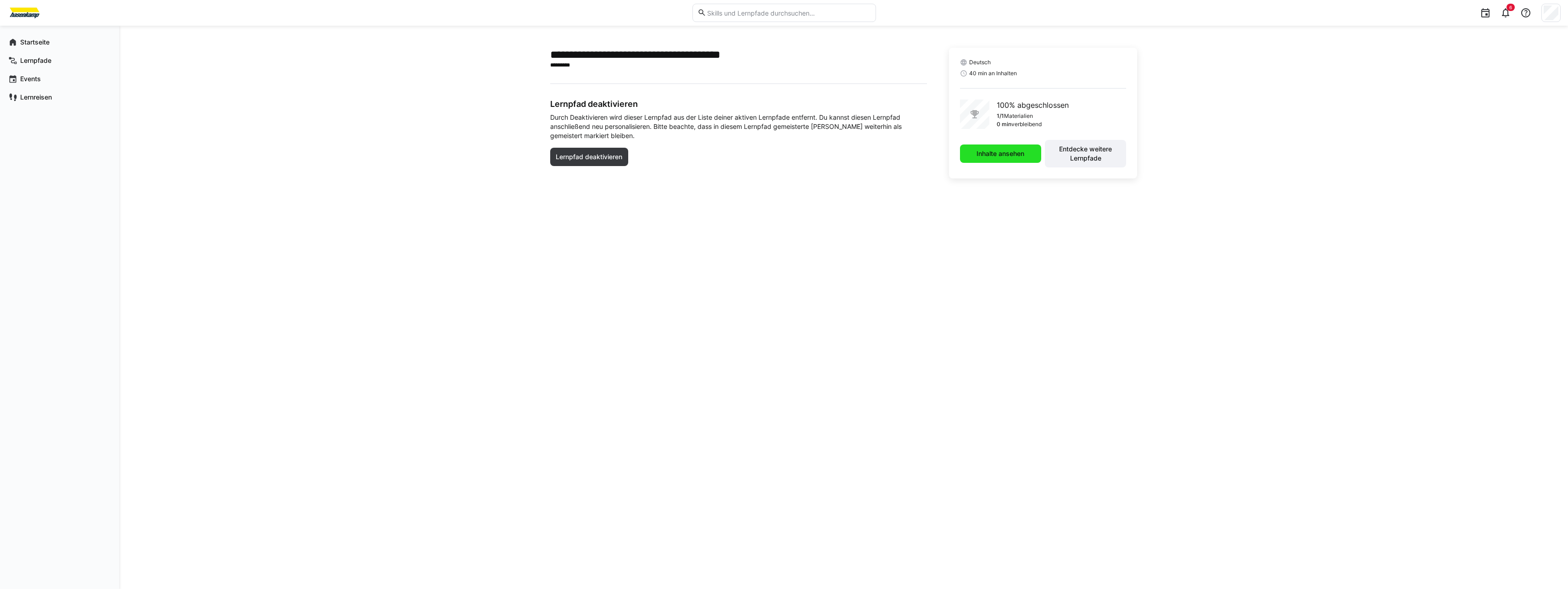
click at [991, 160] on span "Inhalte ansehen" at bounding box center [1001, 154] width 81 height 18
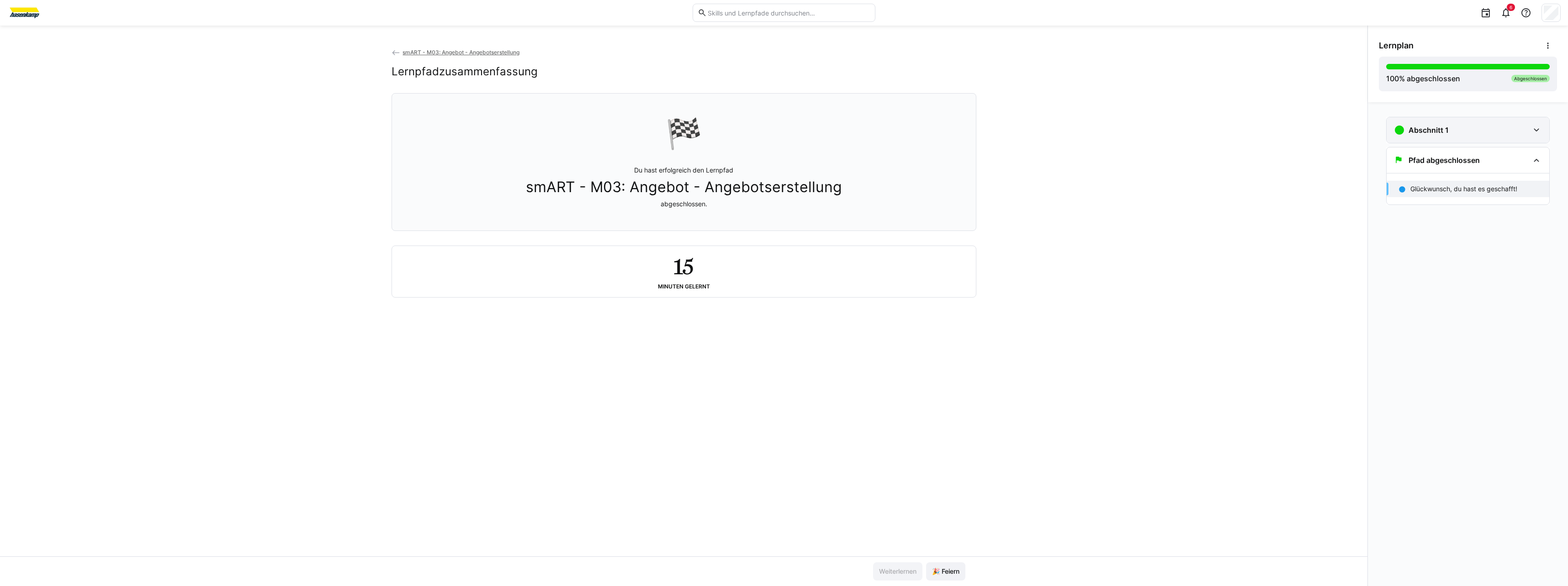
click at [1451, 136] on div "Abschnitt 1" at bounding box center [1468, 130] width 162 height 26
click at [1450, 161] on p "smART(d) M3" at bounding box center [1431, 159] width 41 height 9
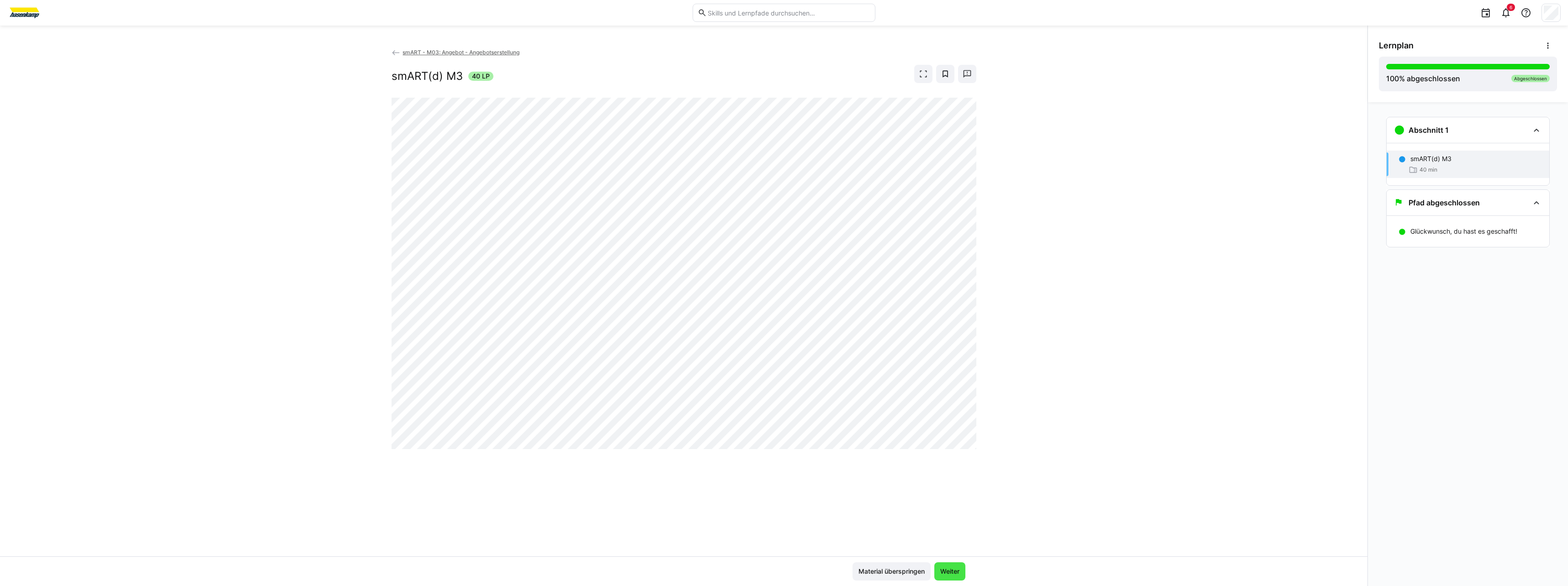
click at [947, 575] on span "Weiter" at bounding box center [950, 571] width 22 height 9
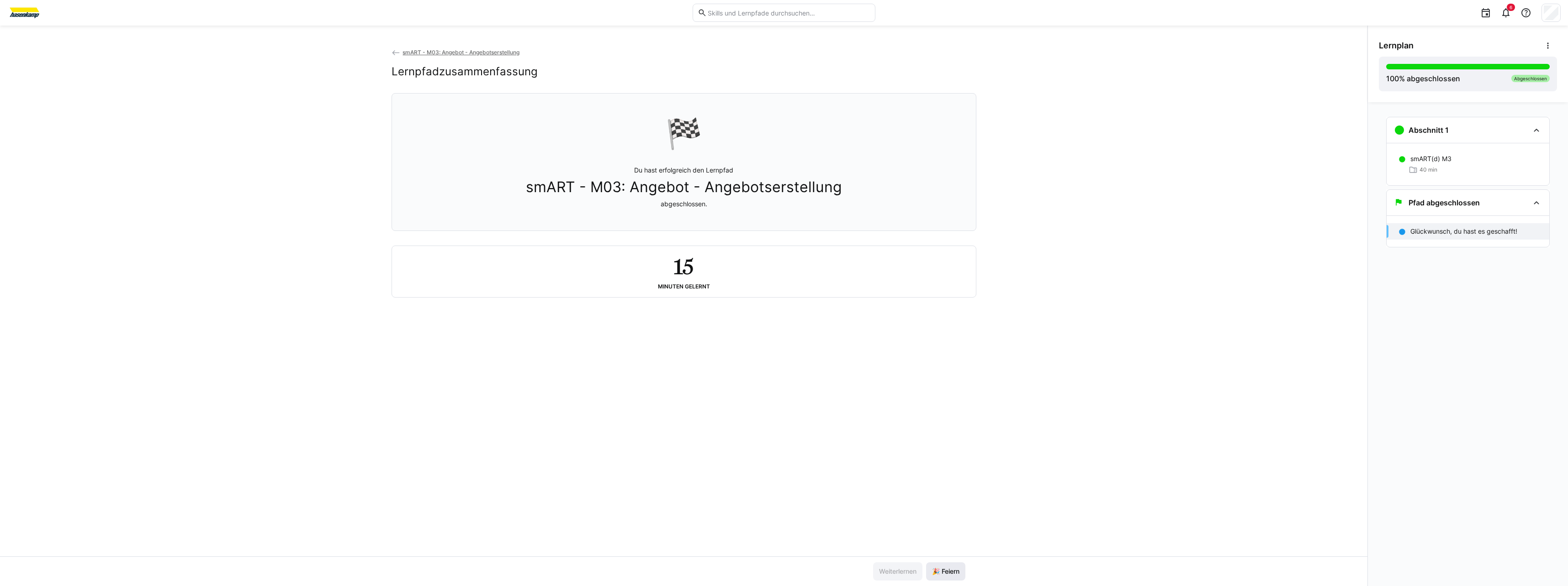
click at [935, 573] on span "🎉 Feiern" at bounding box center [946, 571] width 30 height 9
click at [467, 51] on span "smART - M03: Angebot - Angebotserstellung" at bounding box center [461, 52] width 117 height 7
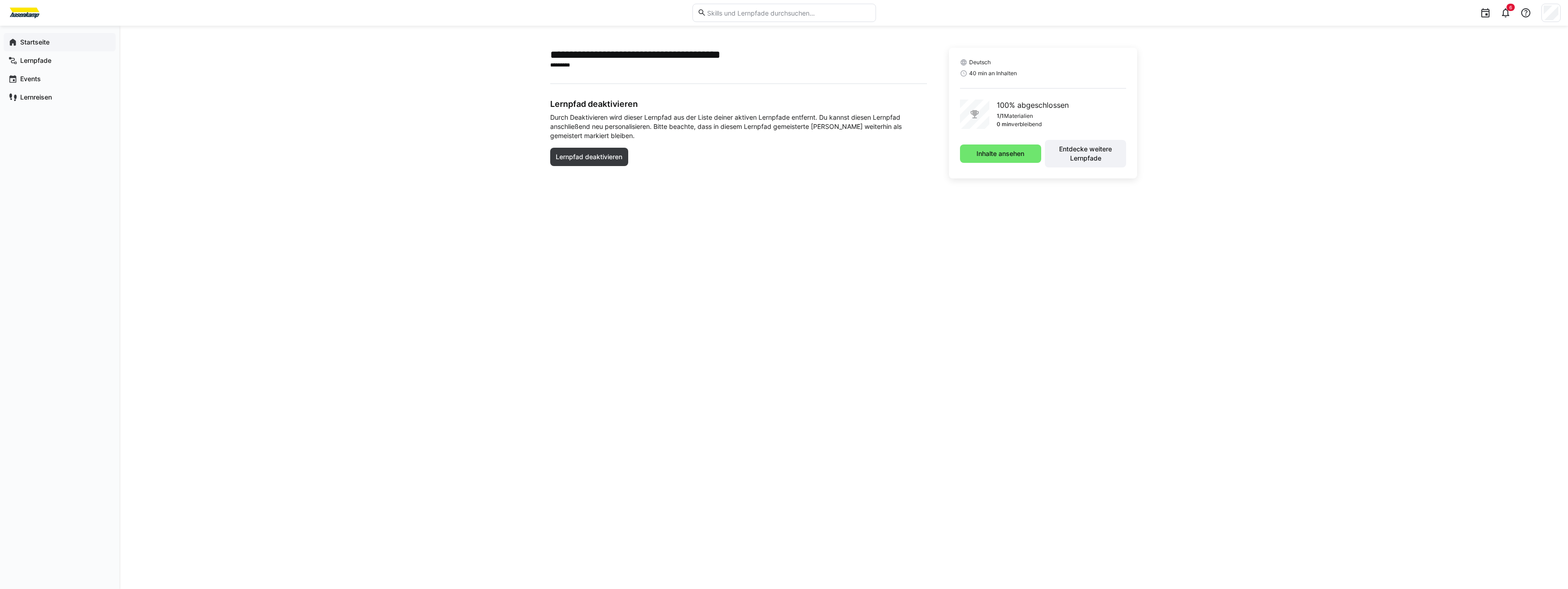
click at [15, 42] on eds-icon at bounding box center [12, 42] width 9 height 9
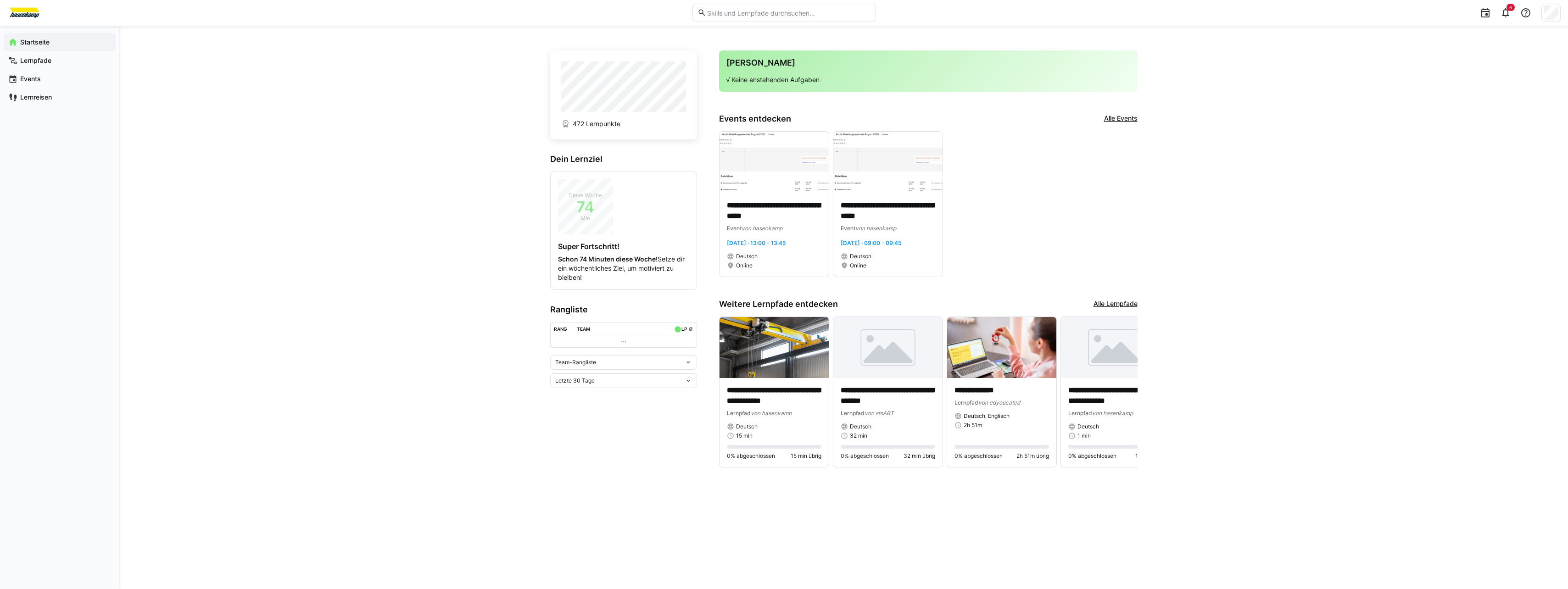
click at [1119, 302] on link "Alle Lernpfade" at bounding box center [1115, 304] width 44 height 10
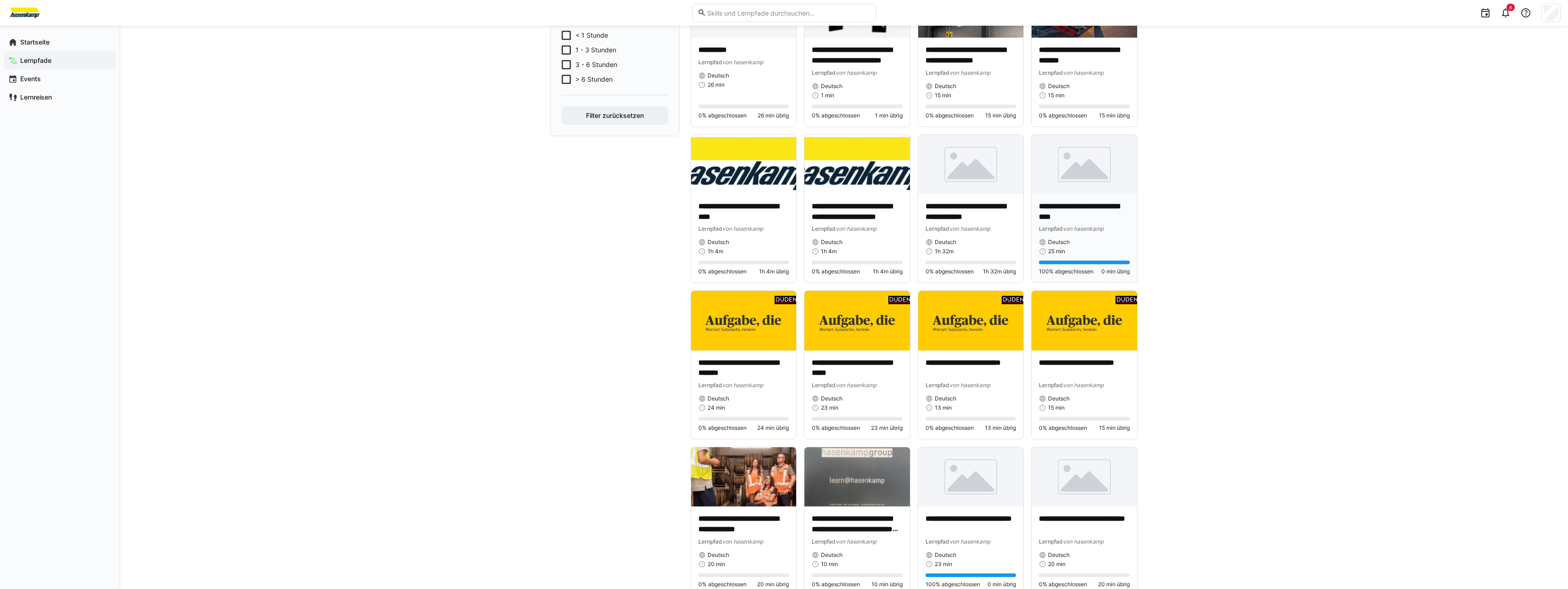
scroll to position [275, 0]
click at [778, 338] on img at bounding box center [744, 320] width 106 height 59
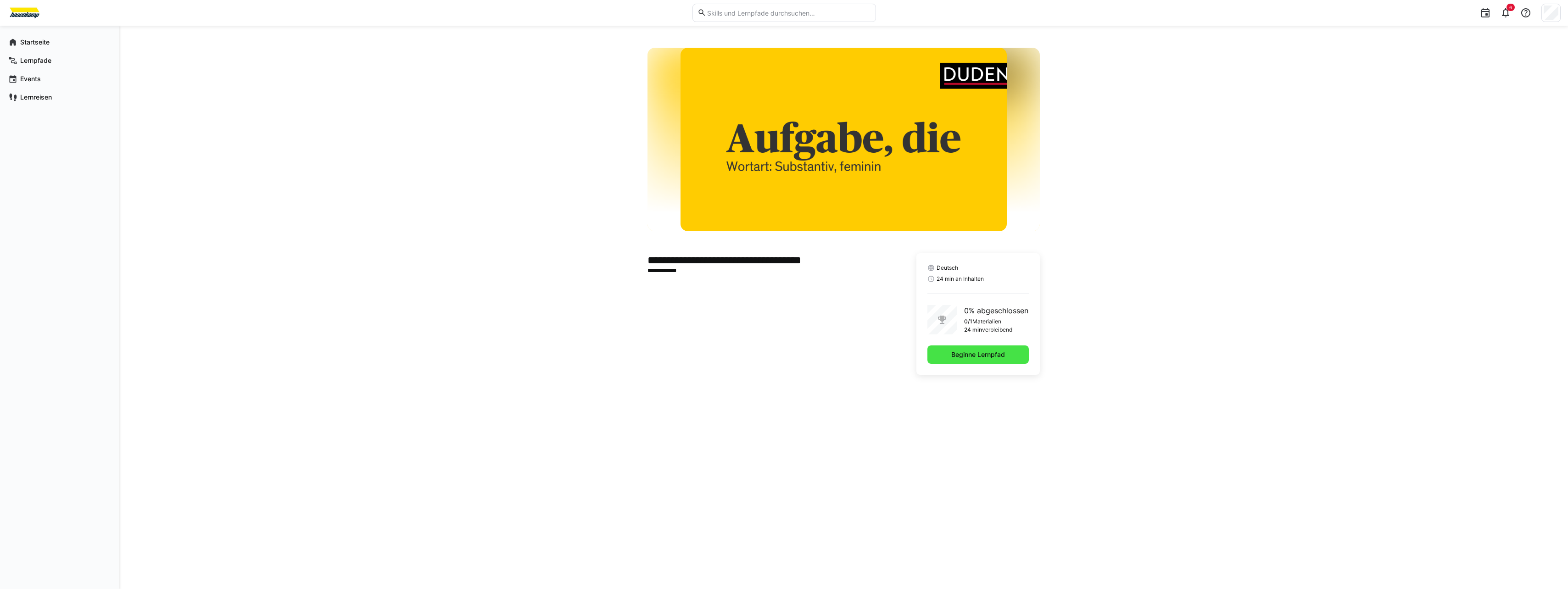
click at [954, 347] on span "Beginne Lernpfad" at bounding box center [978, 355] width 101 height 18
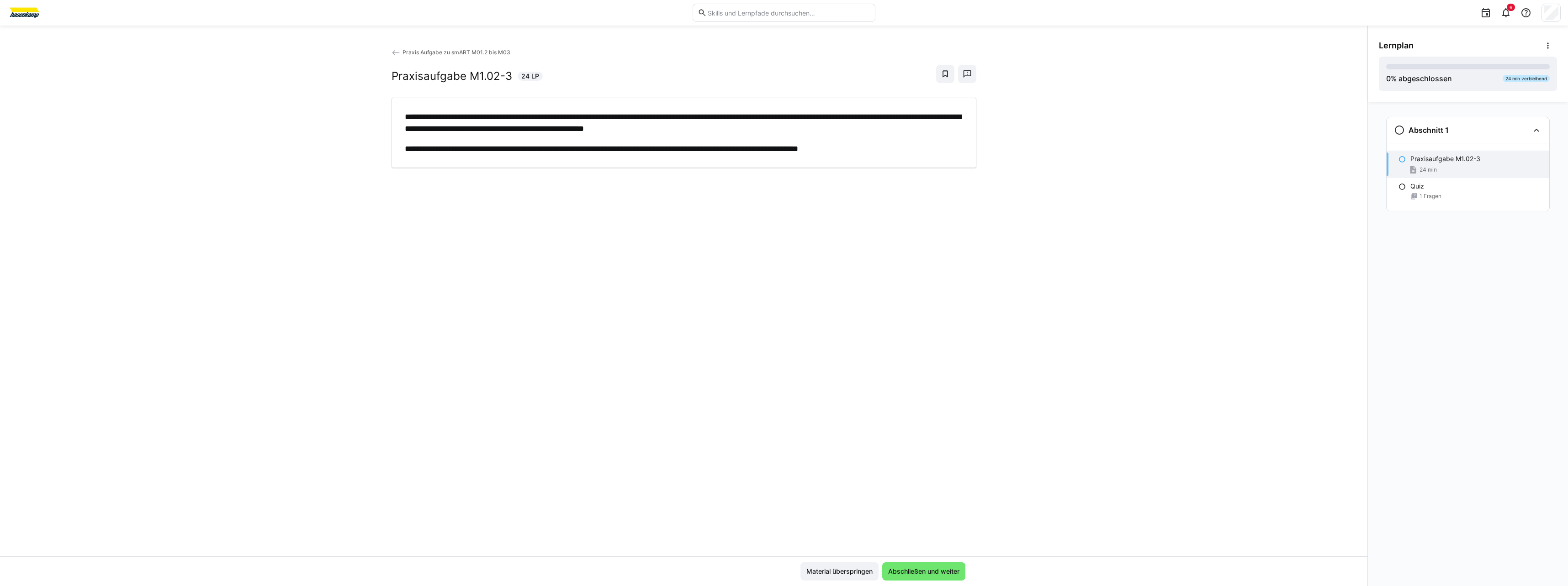
click at [798, 150] on p "**********" at bounding box center [684, 148] width 558 height 12
click at [1404, 195] on div "Quiz 1 Fragen" at bounding box center [1468, 191] width 162 height 26
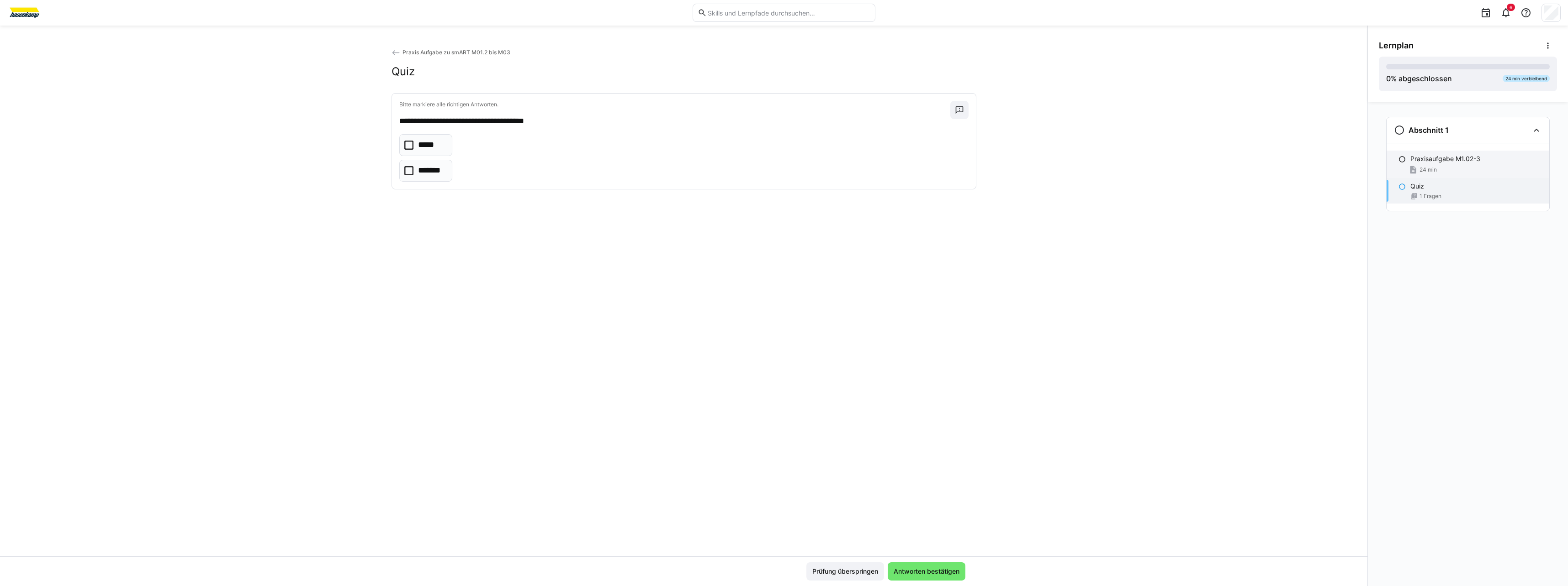
click at [1401, 164] on div "Praxisaufgabe M1.02-3 24 min" at bounding box center [1468, 164] width 162 height 27
